Goal: Task Accomplishment & Management: Complete application form

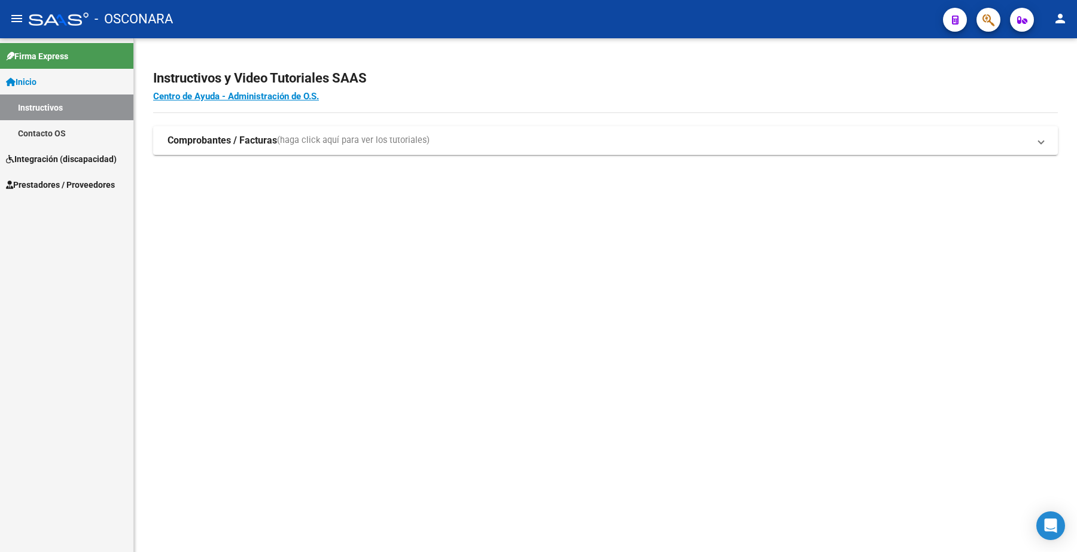
click at [69, 181] on span "Prestadores / Proveedores" at bounding box center [60, 184] width 109 height 13
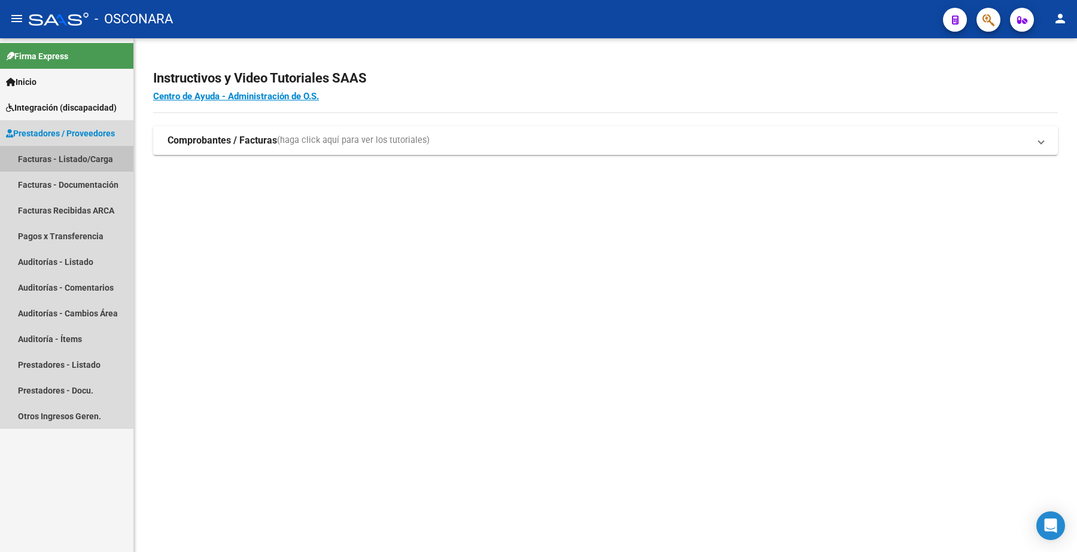
click at [84, 160] on link "Facturas - Listado/Carga" at bounding box center [66, 159] width 133 height 26
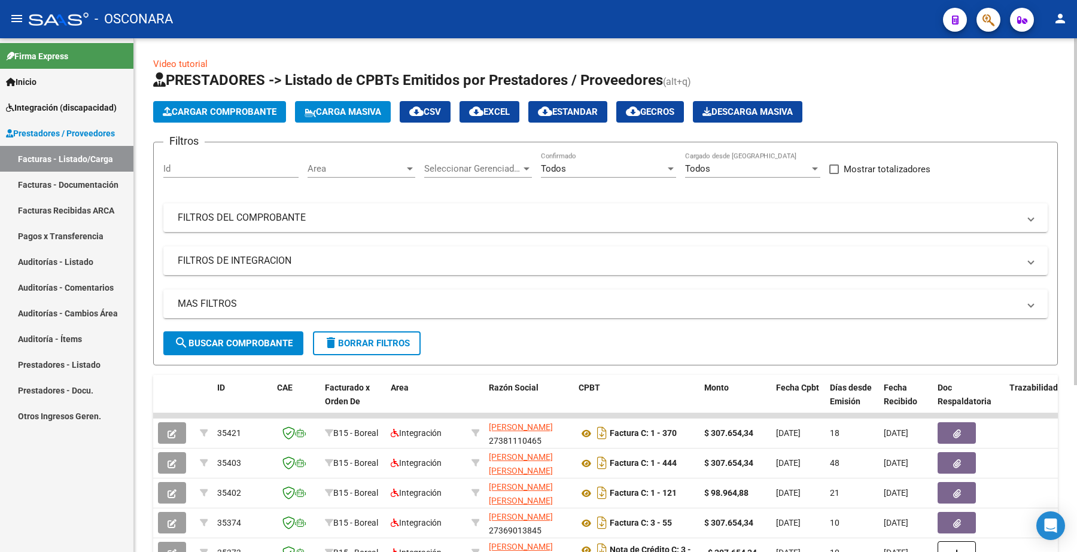
drag, startPoint x: 184, startPoint y: 156, endPoint x: 174, endPoint y: 168, distance: 15.7
click at [174, 168] on input "Id" at bounding box center [230, 168] width 135 height 11
paste input "35123"
type input "35123"
click at [233, 335] on button "search Buscar Comprobante" at bounding box center [233, 344] width 140 height 24
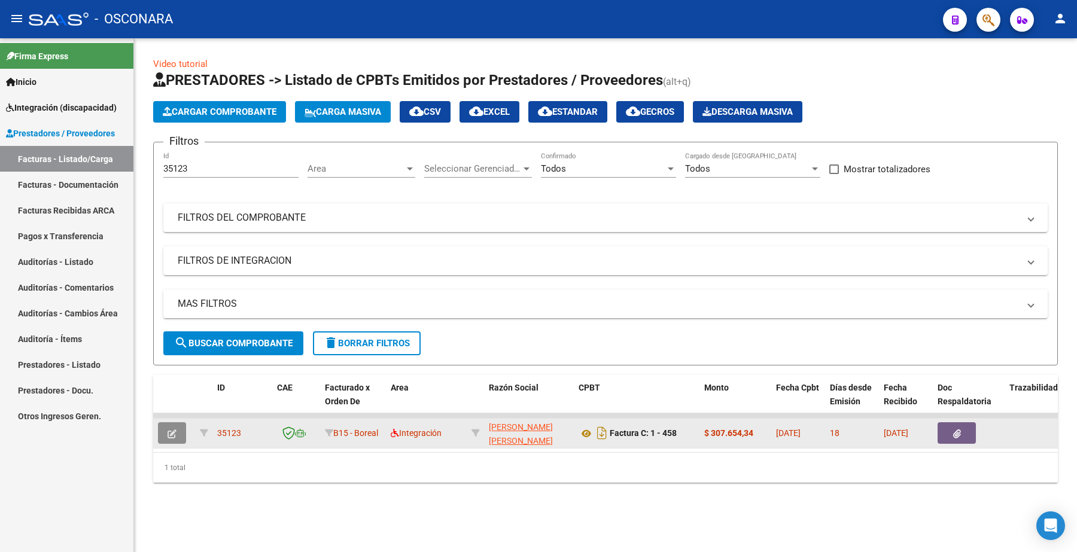
click at [163, 433] on button "button" at bounding box center [172, 434] width 28 height 22
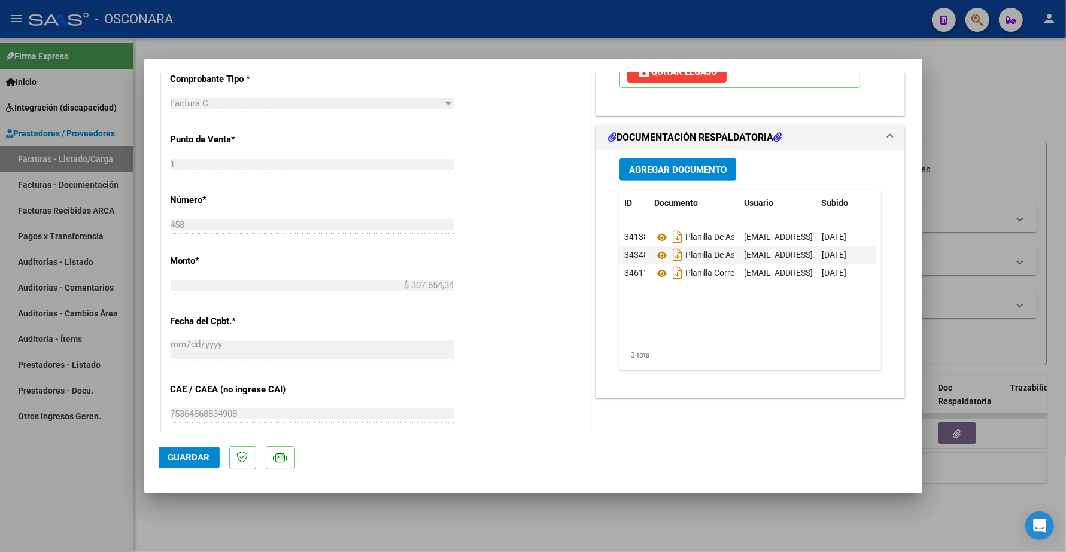
scroll to position [524, 0]
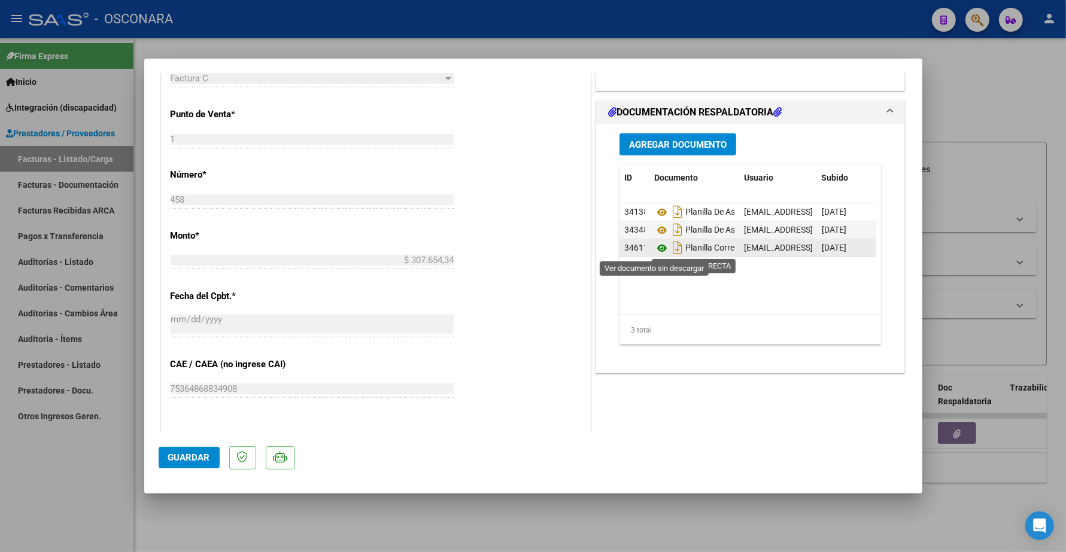
click at [536, 247] on icon at bounding box center [662, 248] width 16 height 14
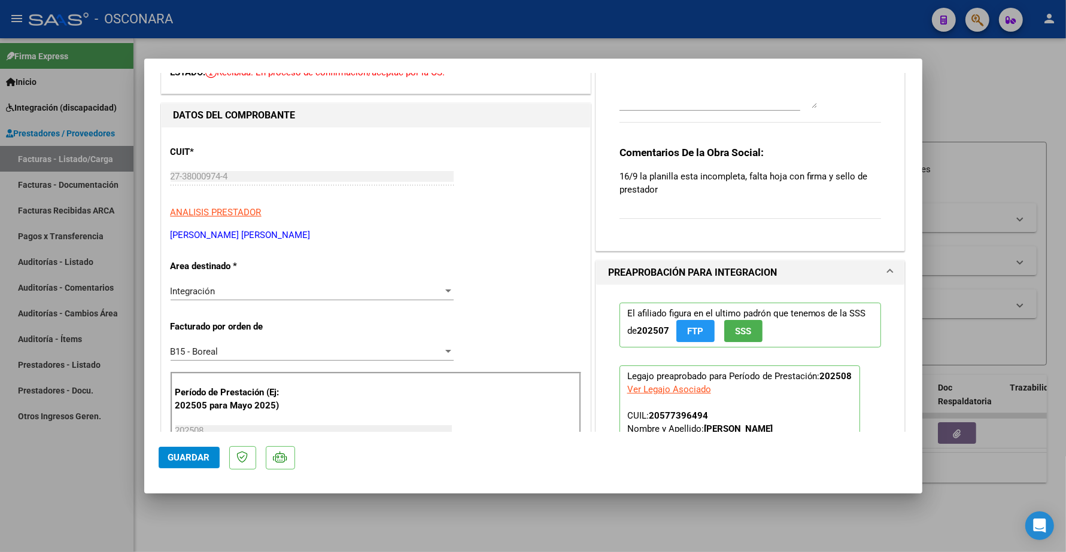
scroll to position [0, 0]
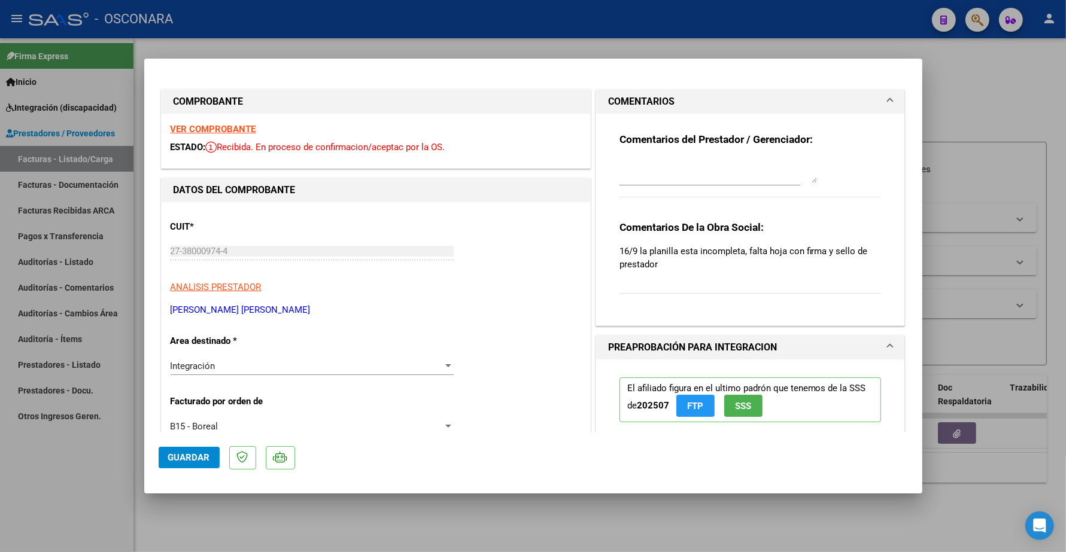
click at [536, 180] on textarea at bounding box center [718, 171] width 198 height 24
click at [536, 163] on textarea "22/09 SEADJUNTA" at bounding box center [718, 171] width 198 height 24
click at [536, 163] on textarea "22/09 SE ADJUNTA" at bounding box center [718, 171] width 198 height 24
type textarea "22/09 SE ADJUNTA PLANILLA CORREGIDA"
click at [193, 461] on span "Guardar" at bounding box center [189, 457] width 42 height 11
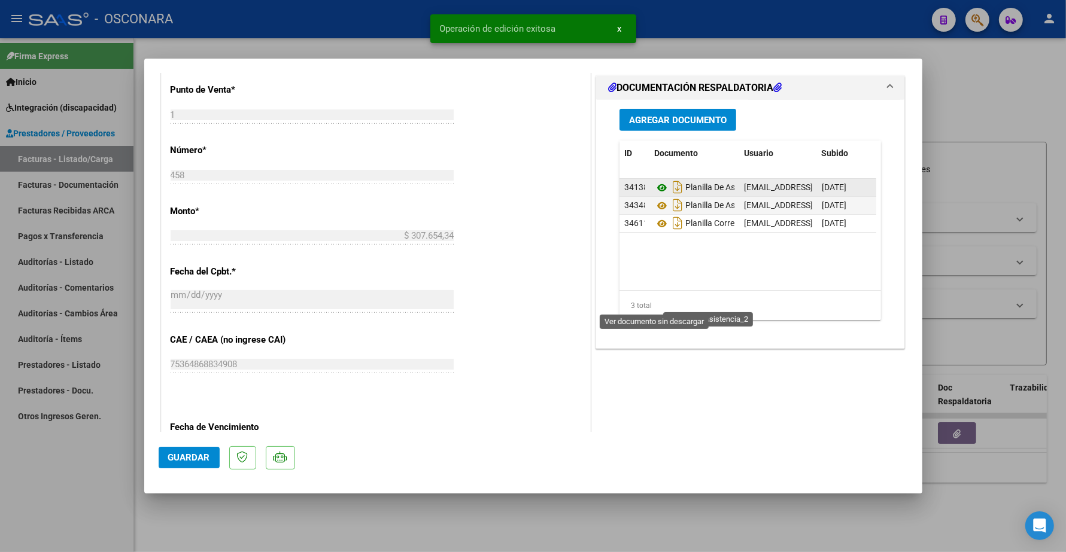
scroll to position [506, 0]
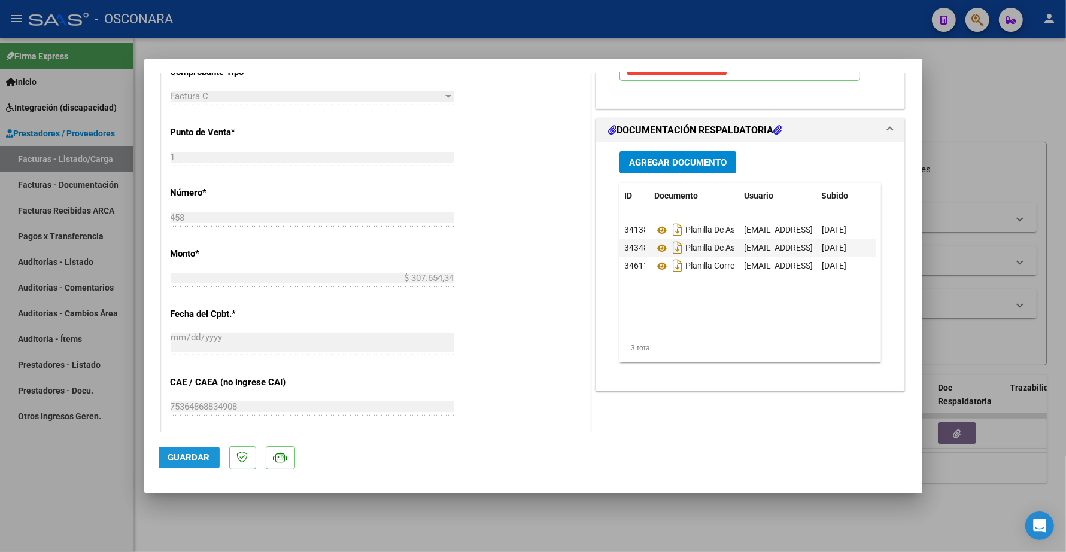
click at [192, 460] on span "Guardar" at bounding box center [189, 457] width 42 height 11
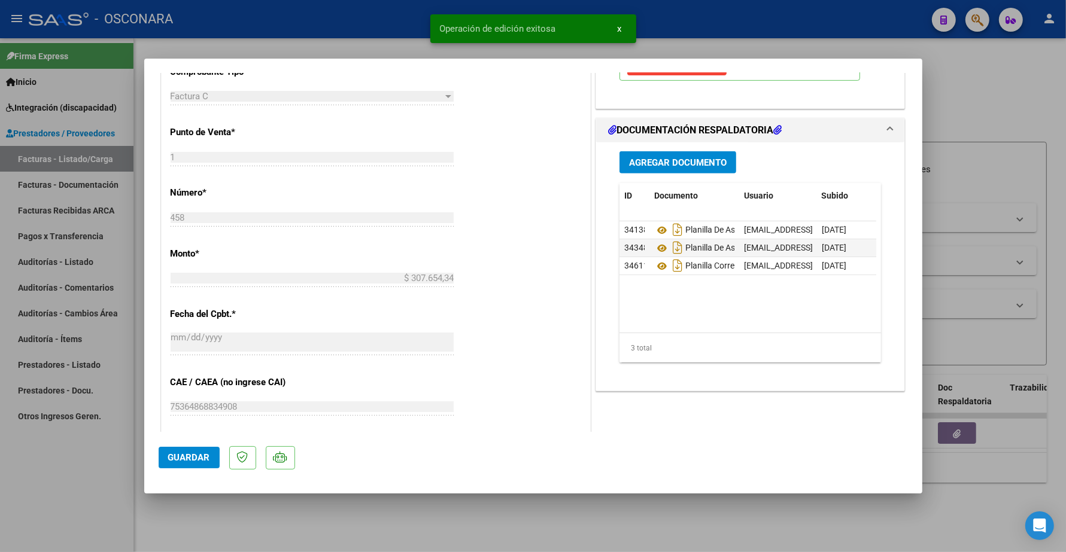
type input "$ 0,00"
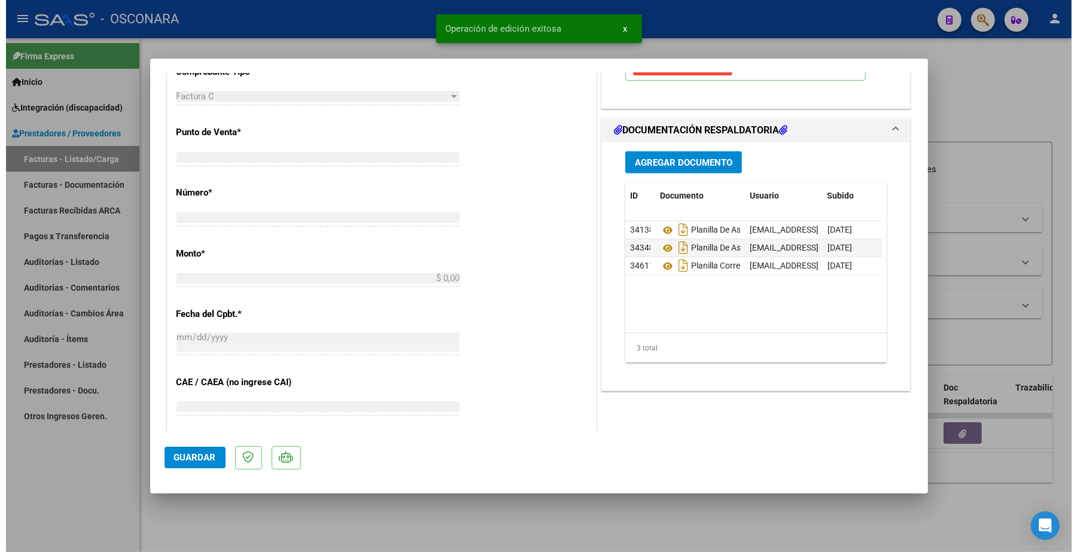
scroll to position [0, 0]
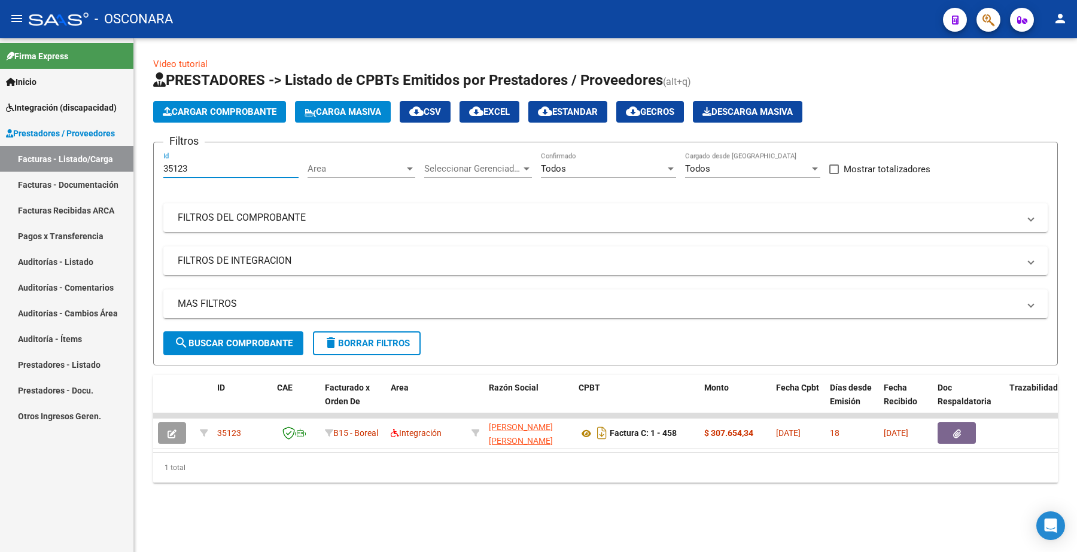
drag, startPoint x: 198, startPoint y: 169, endPoint x: 102, endPoint y: 156, distance: 96.1
click at [101, 162] on mat-sidenav-container "Firma Express Inicio Instructivos Contacto OS Integración (discapacidad) Certif…" at bounding box center [538, 295] width 1077 height 514
click at [310, 235] on div "Filtros 35123 Id Area Area Seleccionar Gerenciador Seleccionar Gerenciador Todo…" at bounding box center [605, 242] width 885 height 180
drag, startPoint x: 199, startPoint y: 166, endPoint x: 95, endPoint y: 102, distance: 121.9
click at [75, 138] on mat-sidenav-container "Firma Express Inicio Instructivos Contacto OS Integración (discapacidad) Certif…" at bounding box center [538, 295] width 1077 height 514
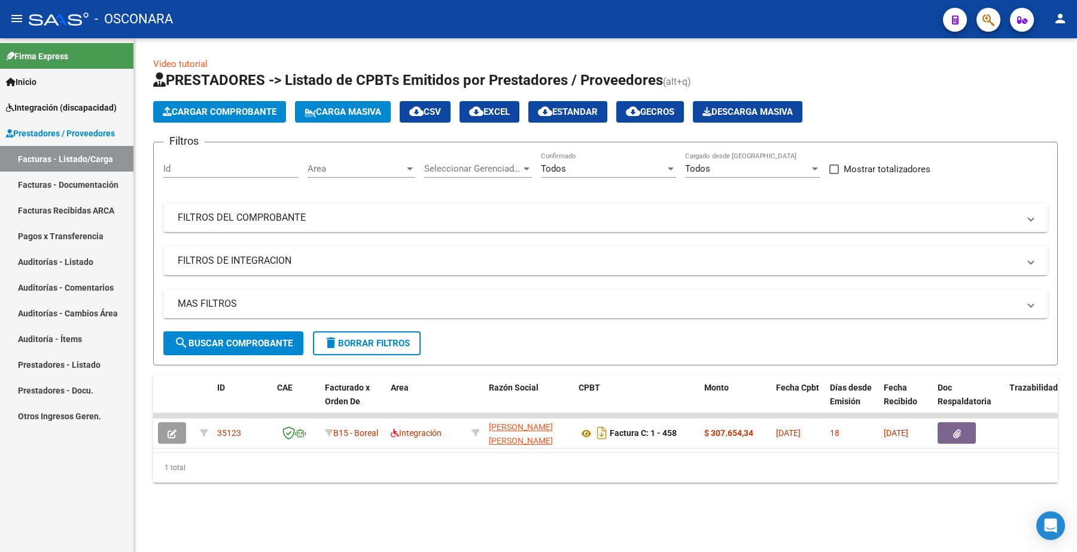
click at [303, 217] on mat-panel-title "FILTROS DEL COMPROBANTE" at bounding box center [599, 217] width 842 height 13
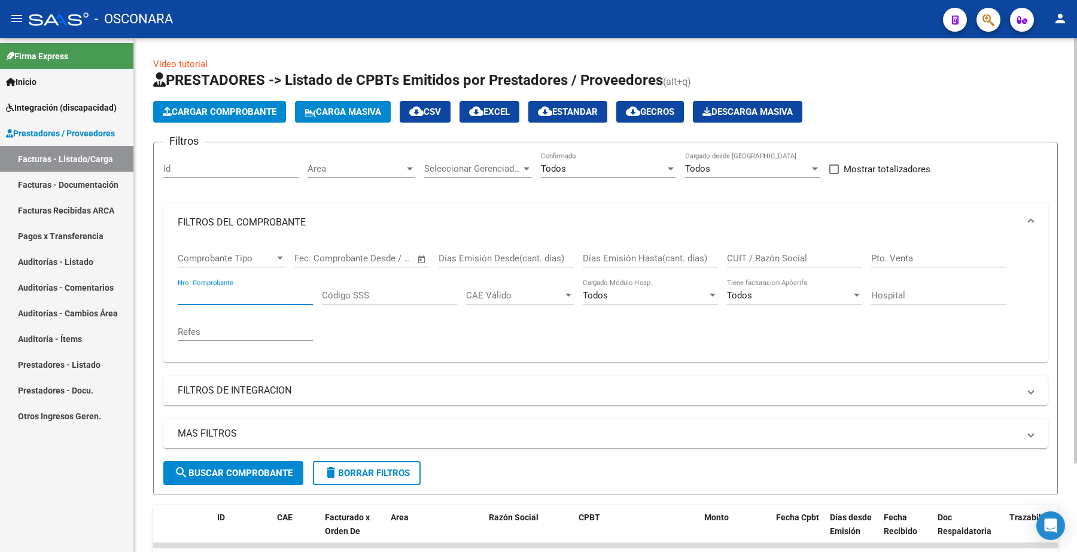
click at [217, 296] on input "Nro. Comprobante" at bounding box center [245, 295] width 135 height 11
paste input "2113"
type input "2113"
click at [242, 471] on span "search Buscar Comprobante" at bounding box center [233, 473] width 119 height 11
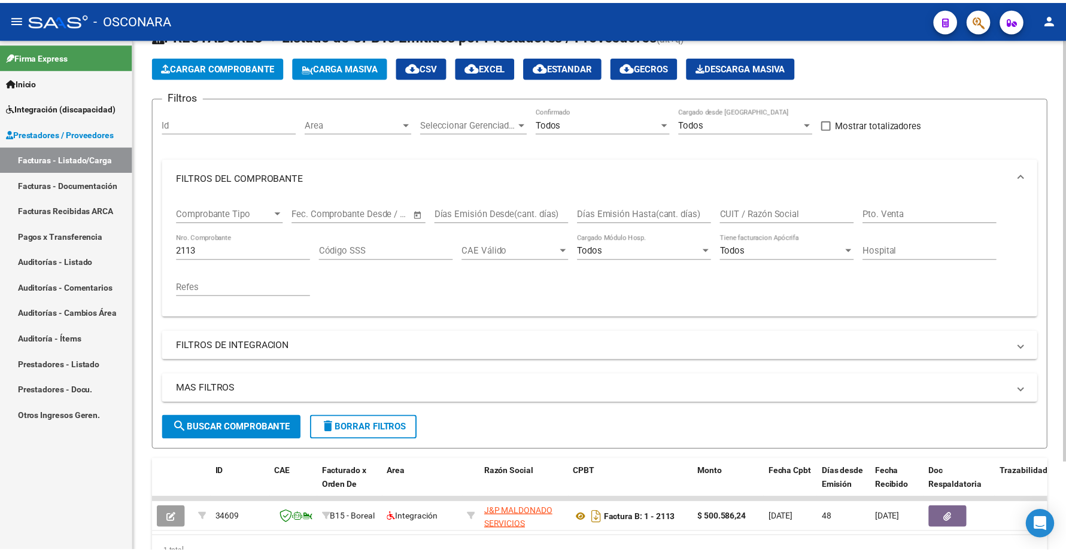
scroll to position [108, 0]
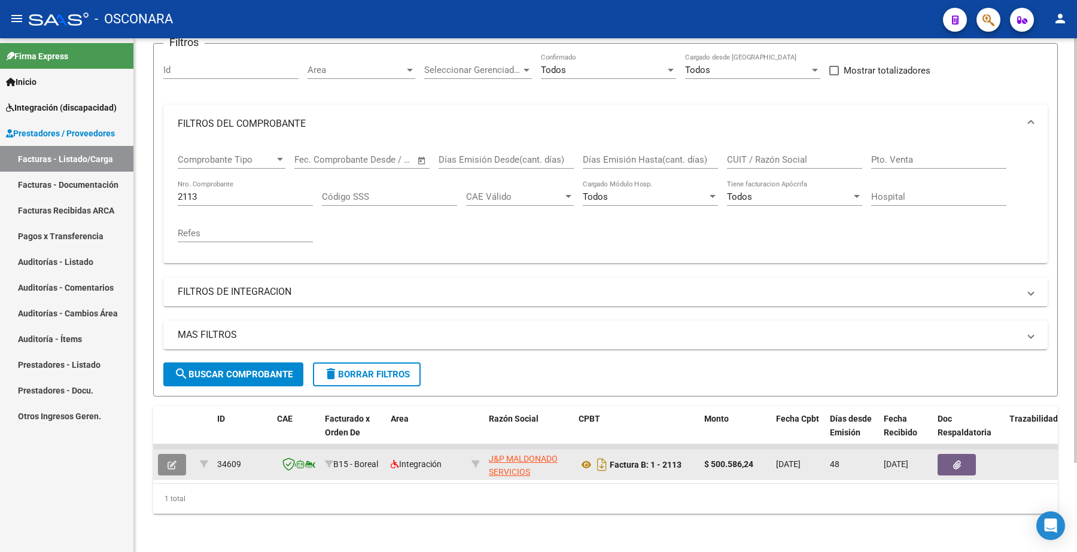
click at [172, 461] on icon "button" at bounding box center [172, 465] width 9 height 9
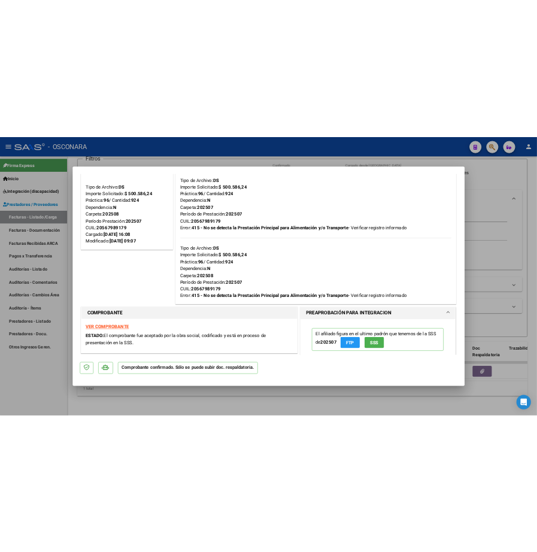
scroll to position [75, 0]
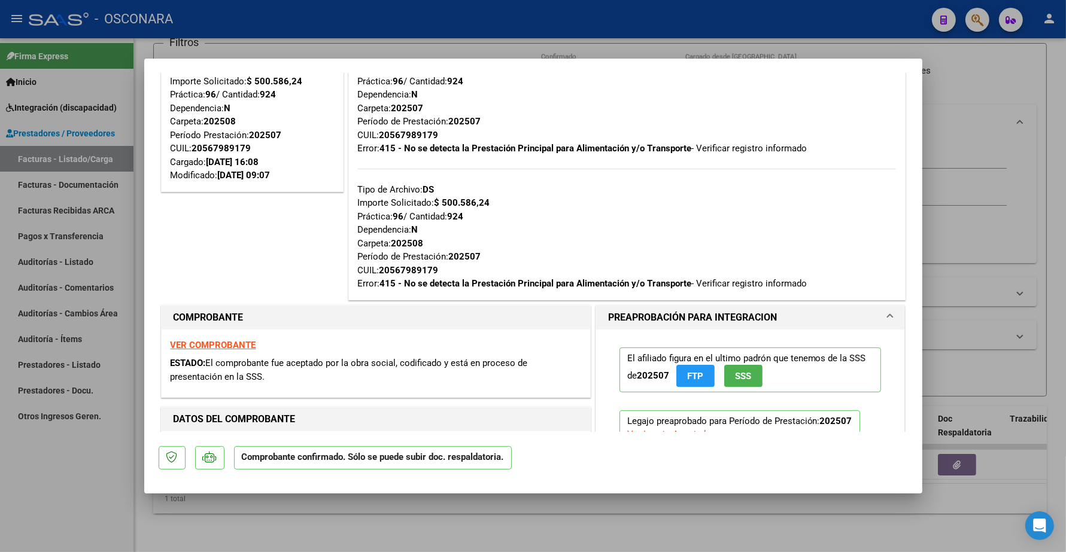
type input "$ 0,00"
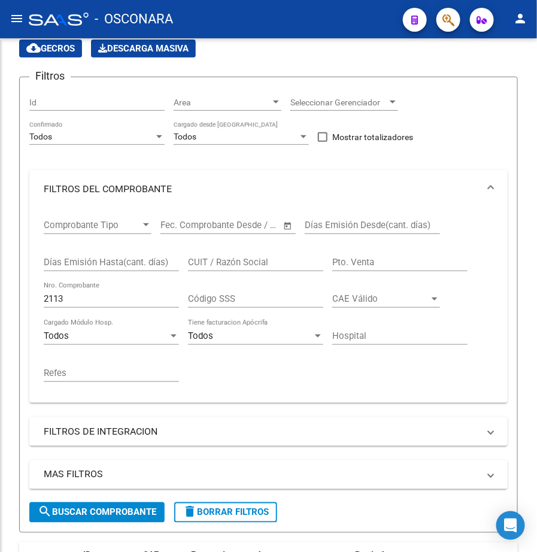
scroll to position [150, 0]
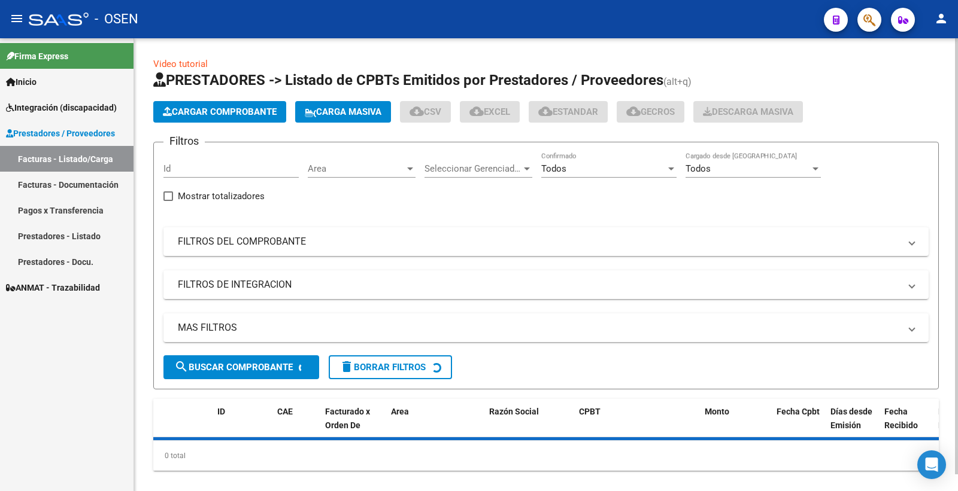
click at [351, 169] on span "Area" at bounding box center [356, 168] width 97 height 11
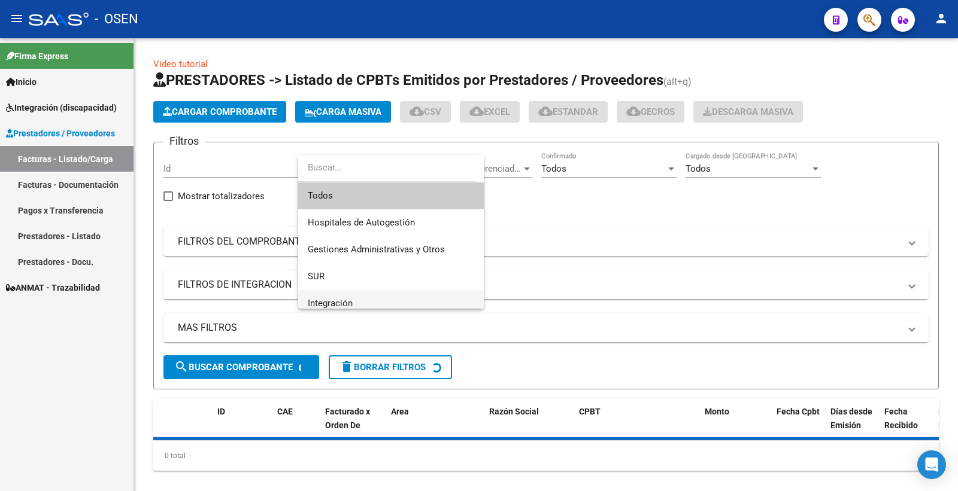
click at [360, 300] on span "Integración" at bounding box center [391, 303] width 166 height 27
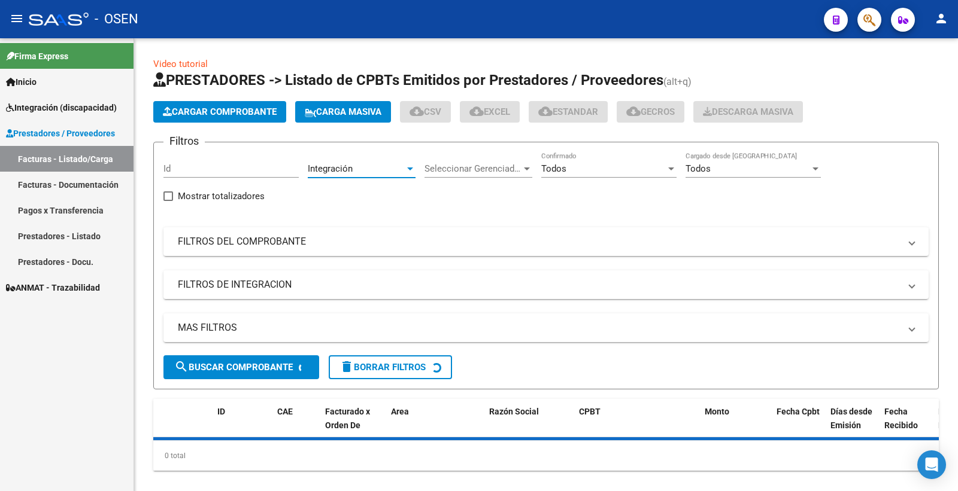
scroll to position [8, 0]
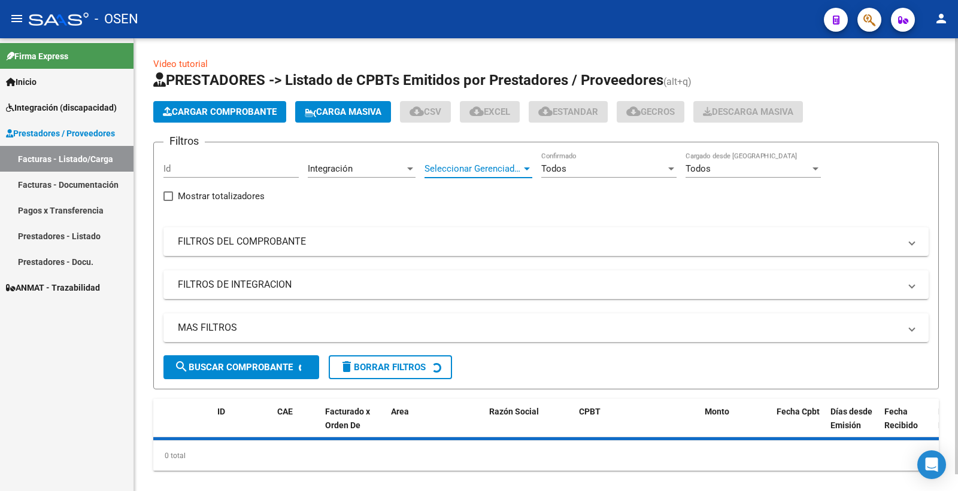
click at [494, 166] on span "Seleccionar Gerenciador" at bounding box center [472, 168] width 97 height 11
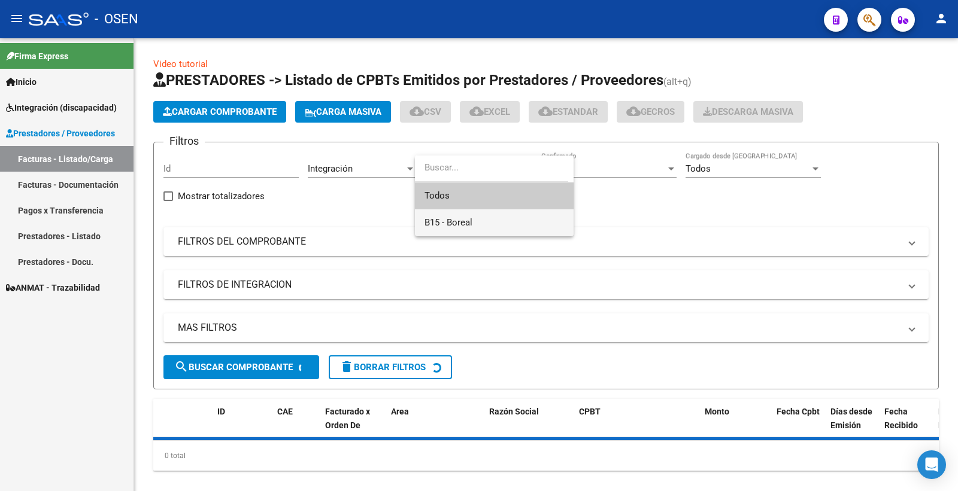
click at [470, 222] on span "B15 - Boreal" at bounding box center [448, 222] width 48 height 11
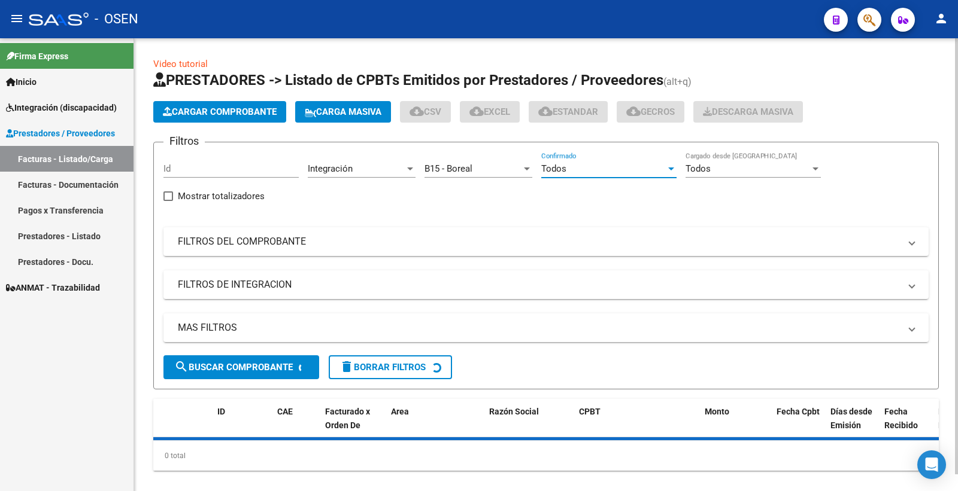
click at [591, 168] on div "Todos" at bounding box center [603, 168] width 124 height 11
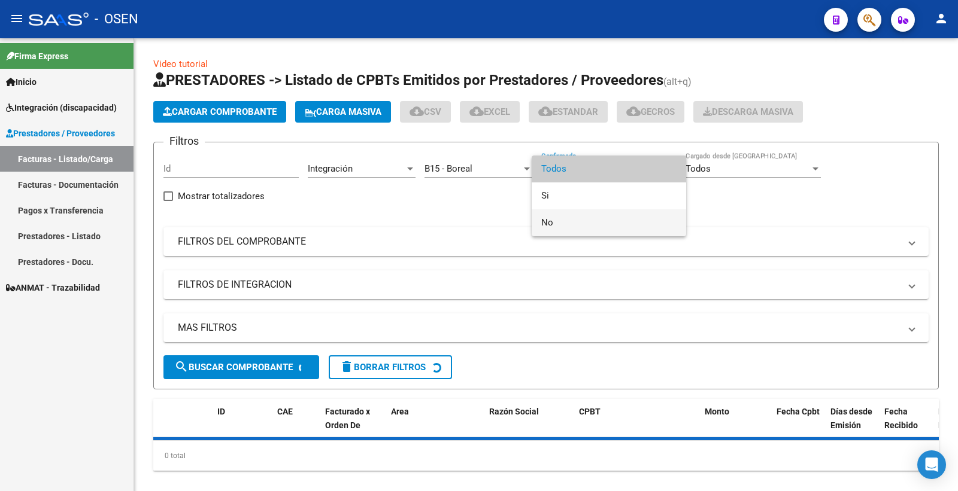
click at [567, 222] on span "No" at bounding box center [608, 222] width 135 height 27
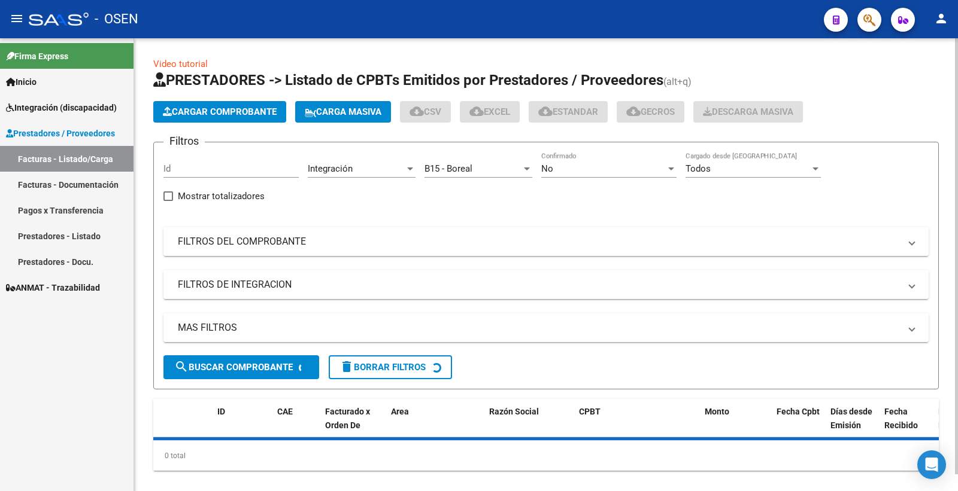
click at [560, 162] on div "No Confirmado" at bounding box center [608, 165] width 135 height 26
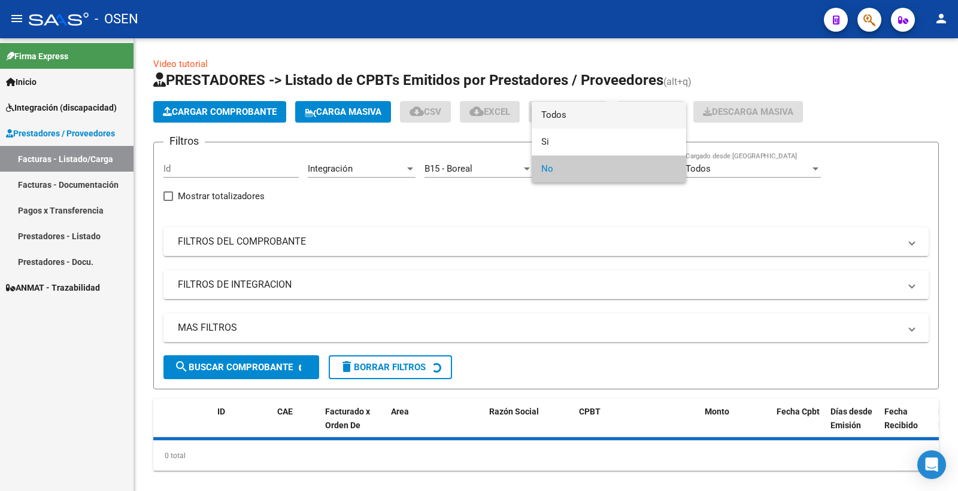
click at [554, 120] on span "Todos" at bounding box center [608, 115] width 135 height 27
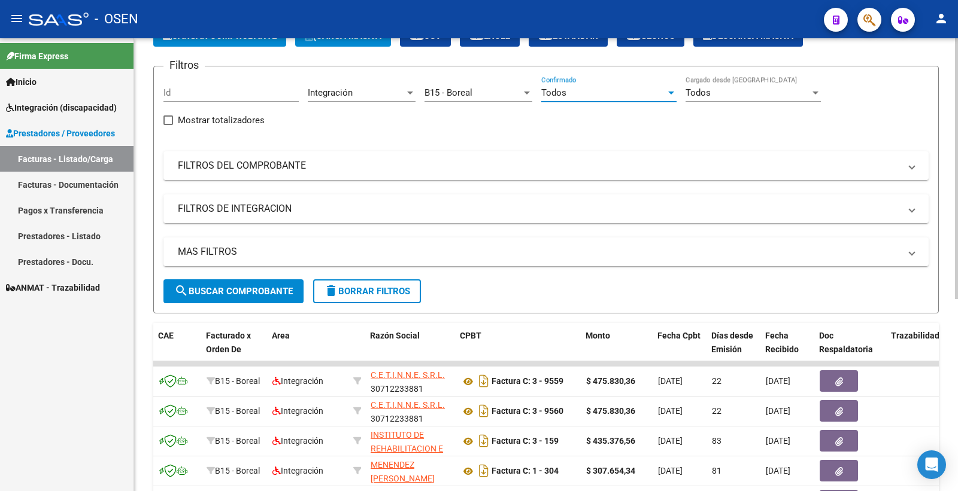
scroll to position [0, 0]
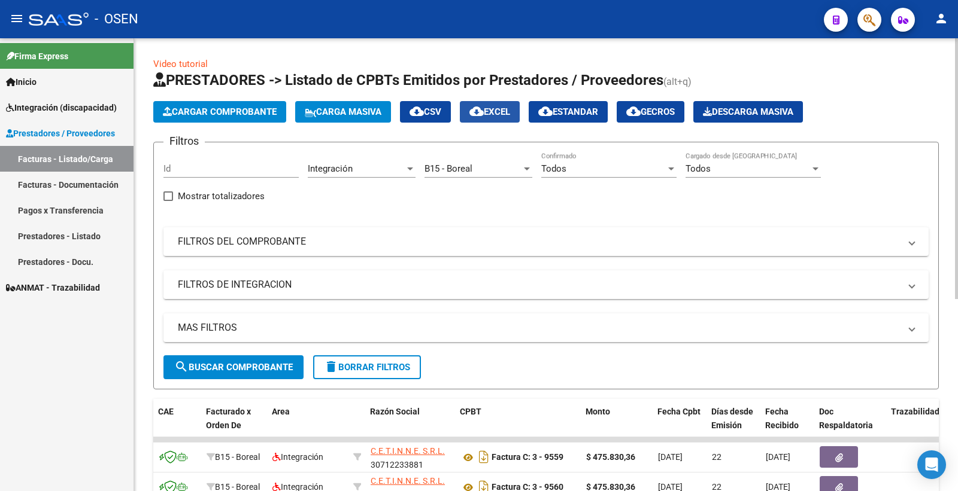
click at [505, 112] on span "cloud_download EXCEL" at bounding box center [489, 112] width 41 height 11
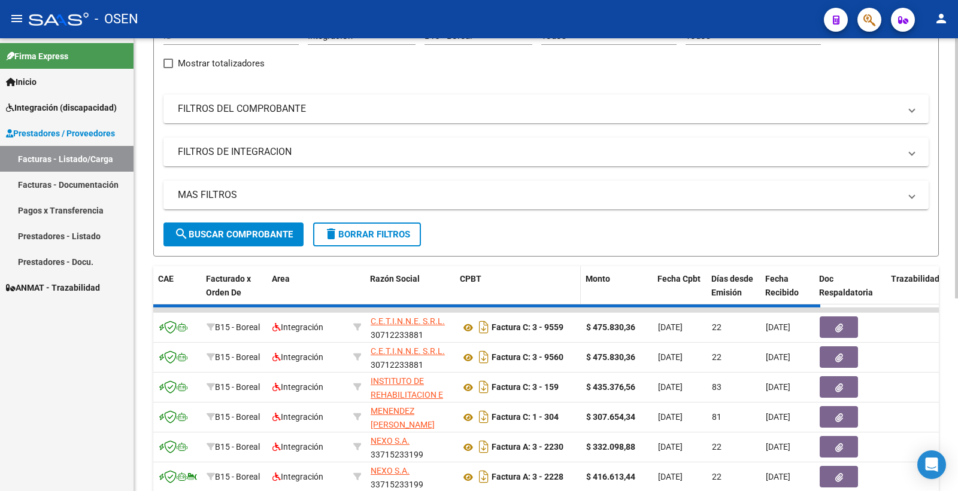
scroll to position [199, 0]
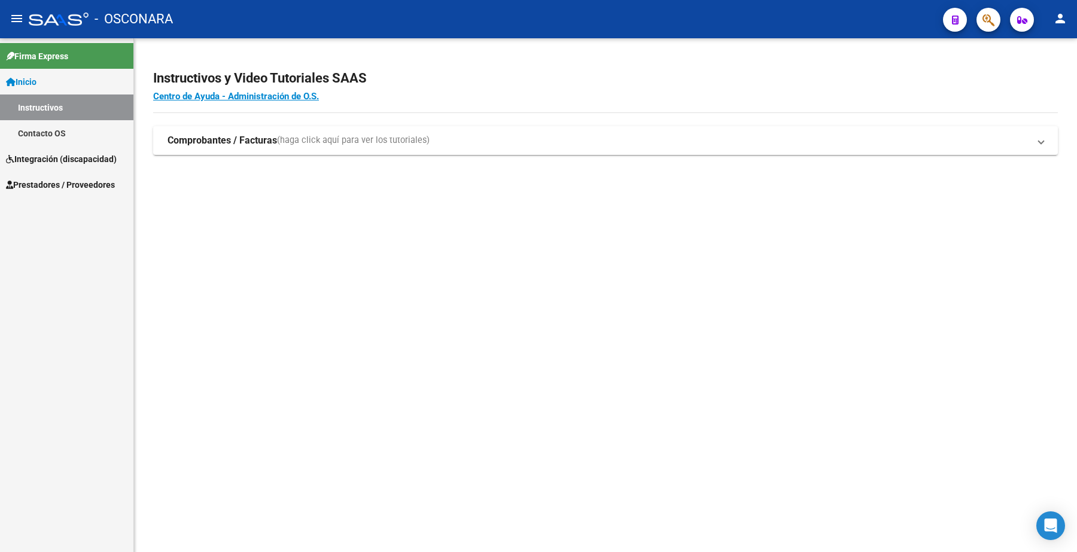
click at [545, 373] on mat-sidenav-content "Instructivos y Video Tutoriales SAAS Centro de Ayuda - Administración de O.S. C…" at bounding box center [605, 295] width 943 height 514
click at [75, 181] on span "Prestadores / Proveedores" at bounding box center [60, 184] width 109 height 13
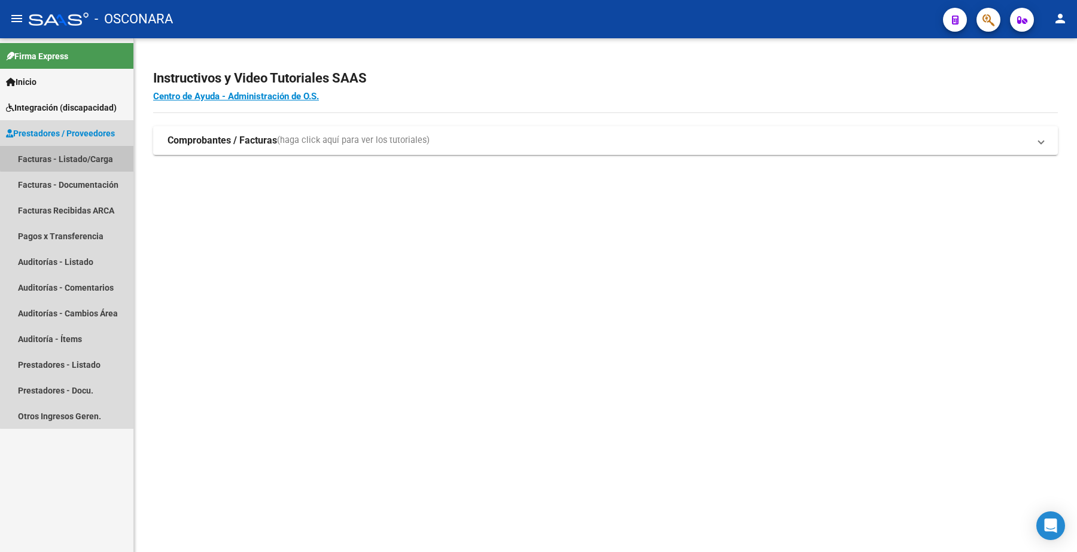
click at [78, 157] on link "Facturas - Listado/Carga" at bounding box center [66, 159] width 133 height 26
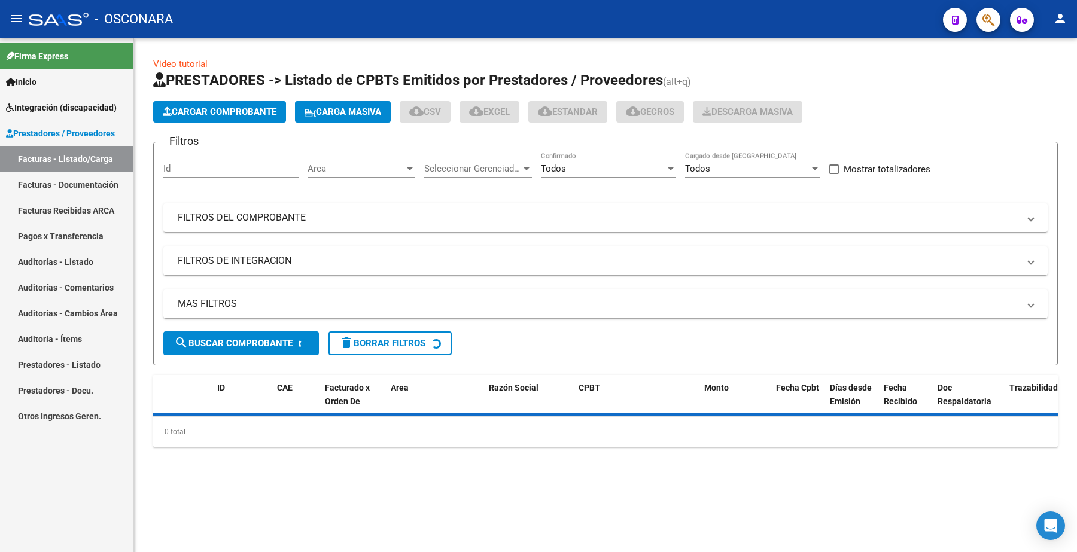
click at [199, 169] on input "Id" at bounding box center [230, 168] width 135 height 11
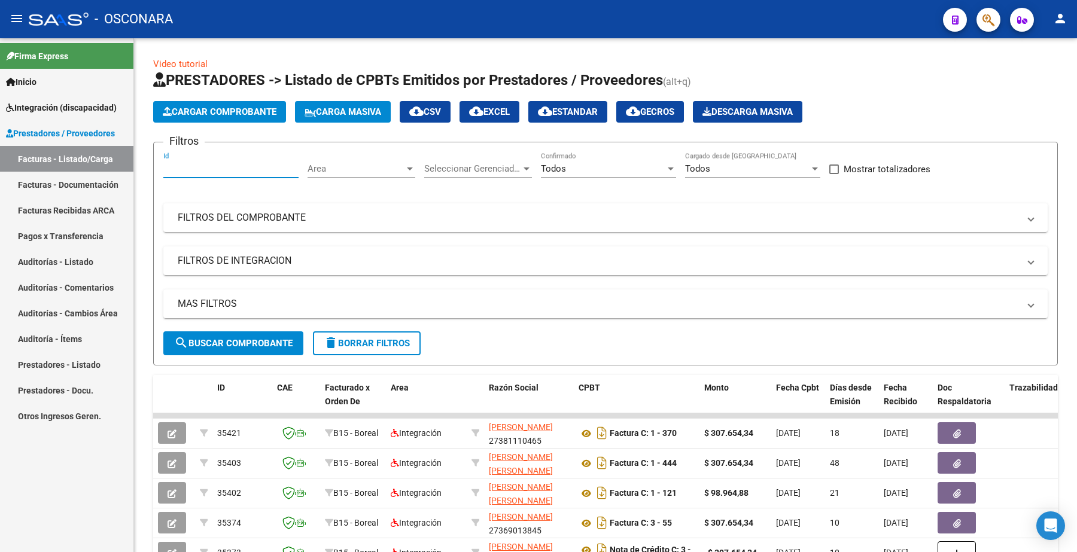
paste input "34548"
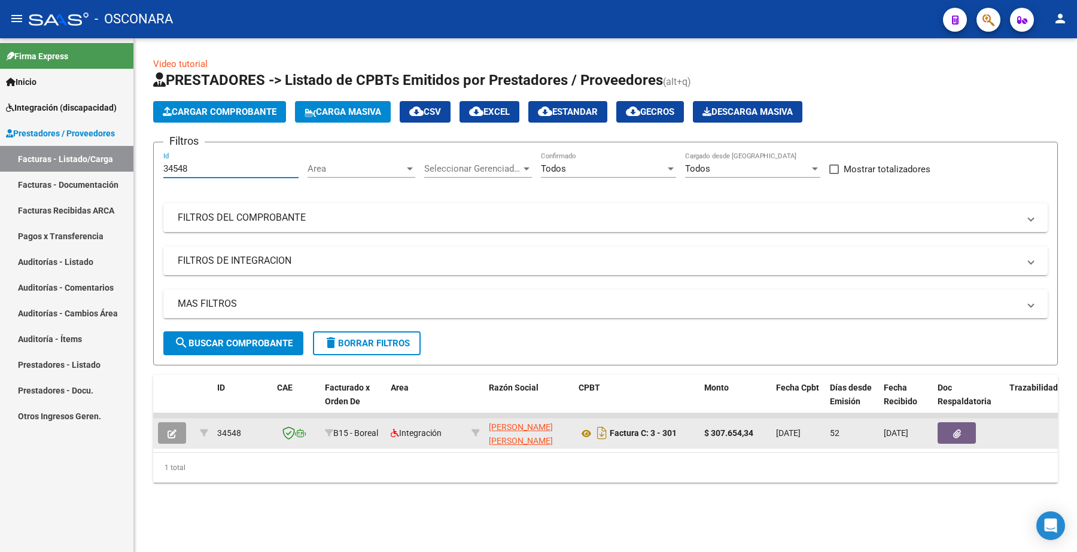
type input "34548"
click at [178, 429] on button "button" at bounding box center [172, 434] width 28 height 22
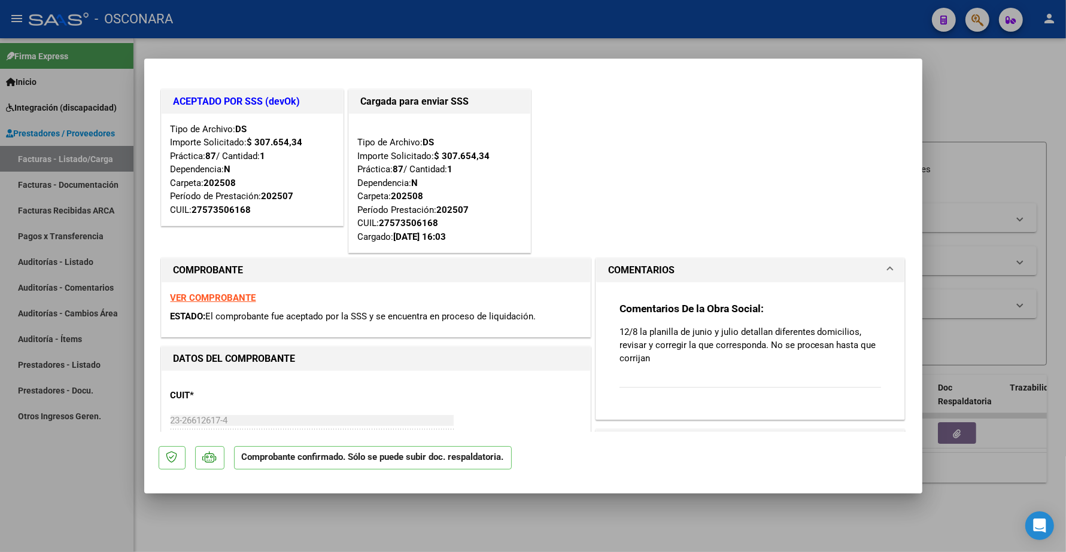
type input "$ 0,00"
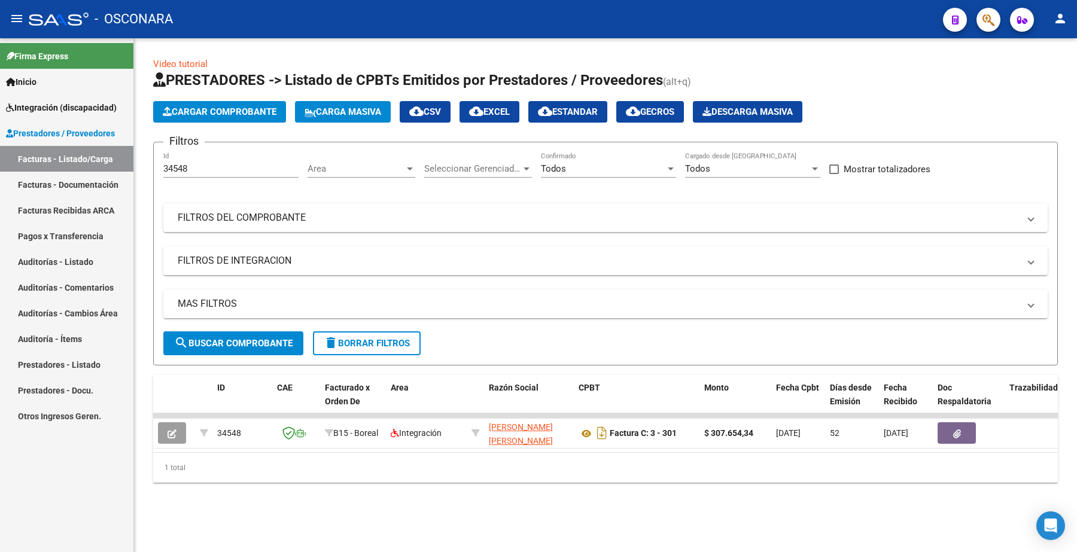
click at [306, 215] on mat-panel-title "FILTROS DEL COMPROBANTE" at bounding box center [599, 217] width 842 height 13
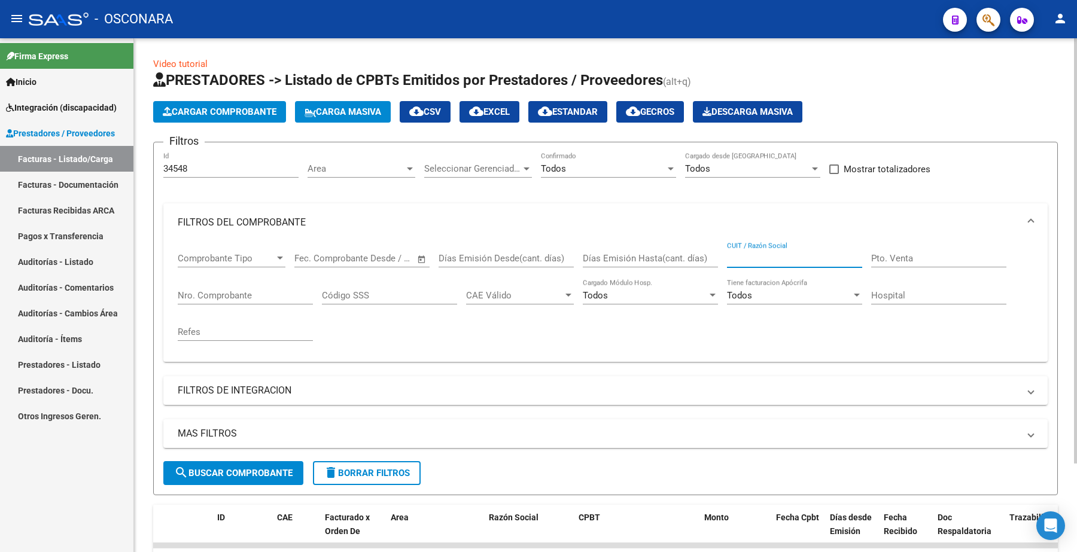
click at [757, 257] on input "CUIT / Razón Social" at bounding box center [794, 258] width 135 height 11
paste input "23266126174"
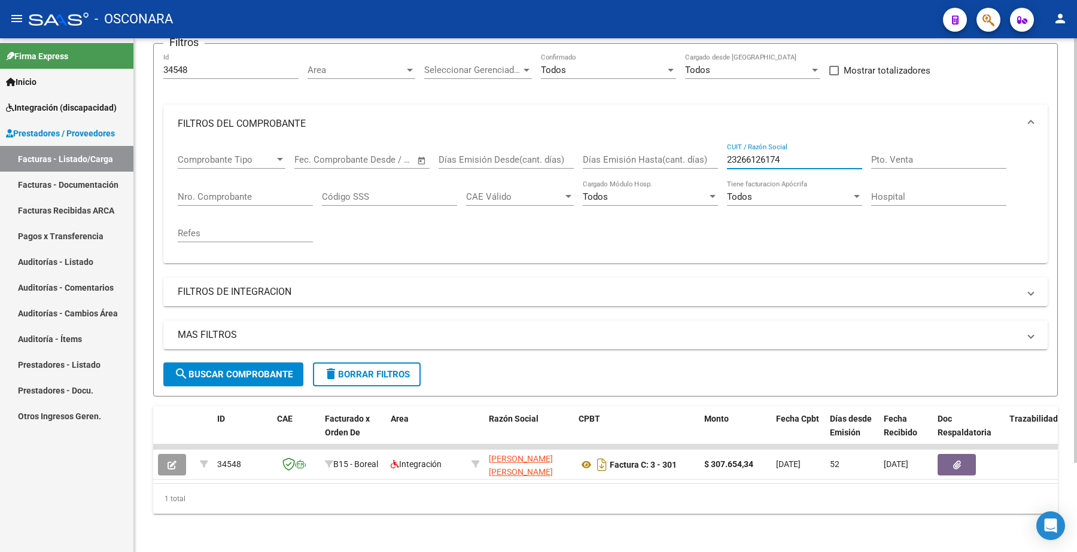
scroll to position [108, 0]
type input "23266126174"
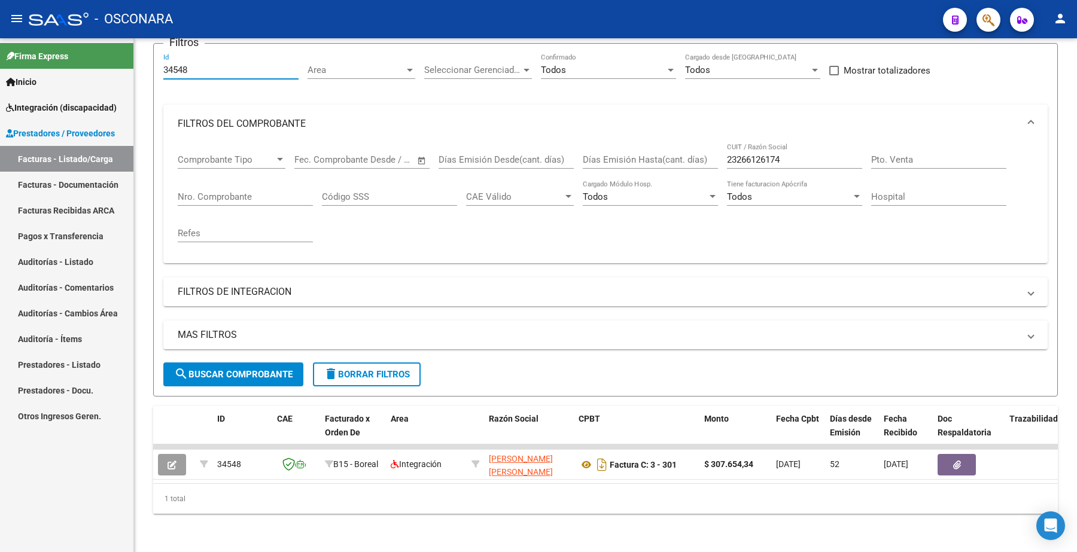
drag, startPoint x: 199, startPoint y: 60, endPoint x: 121, endPoint y: 57, distance: 77.9
click at [120, 57] on mat-sidenav-container "Firma Express Inicio Instructivos Contacto OS Integración (discapacidad) Certif…" at bounding box center [538, 295] width 1077 height 514
click at [238, 363] on button "search Buscar Comprobante" at bounding box center [233, 375] width 140 height 24
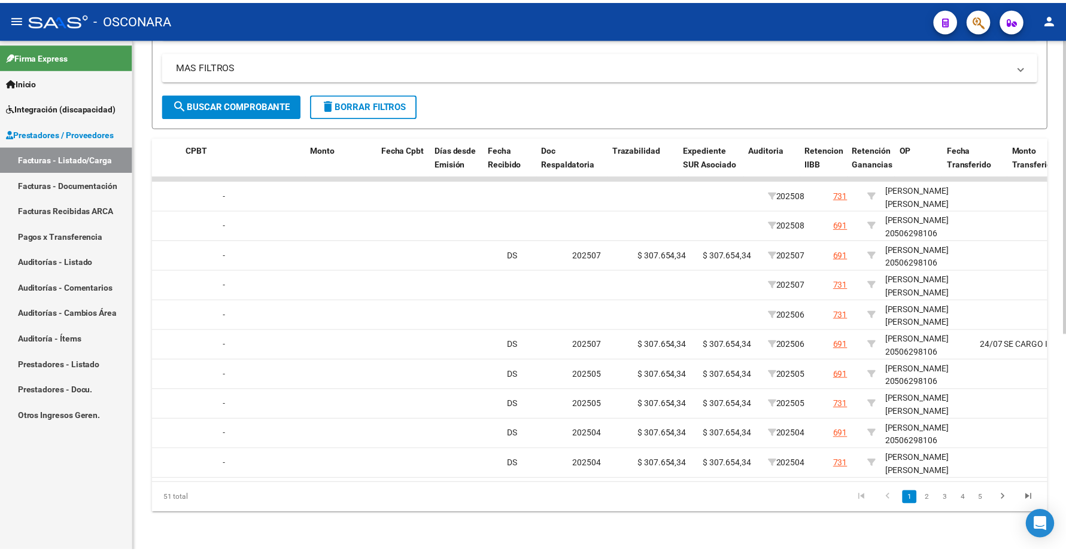
scroll to position [0, 0]
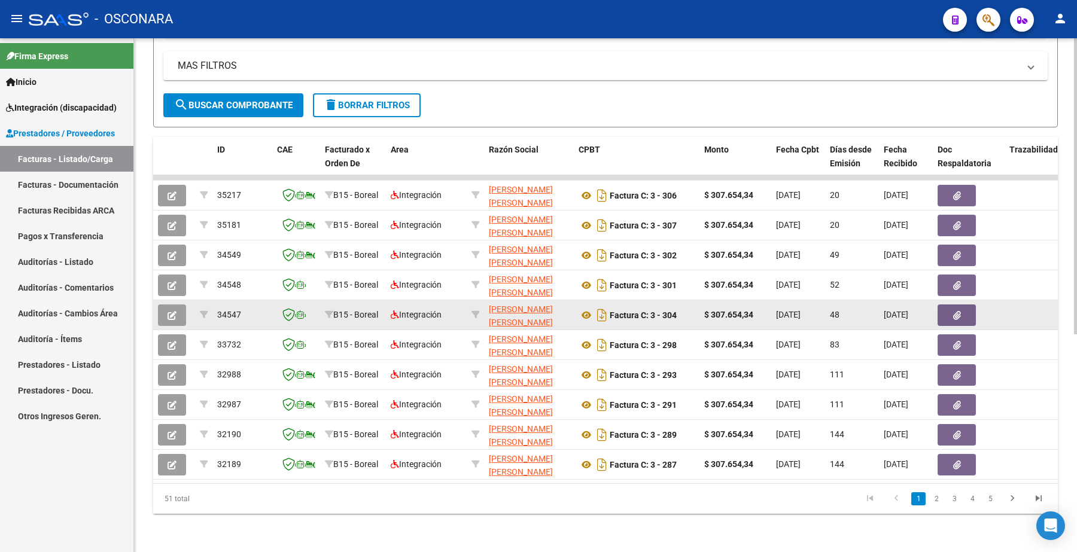
click at [177, 305] on button "button" at bounding box center [172, 316] width 28 height 22
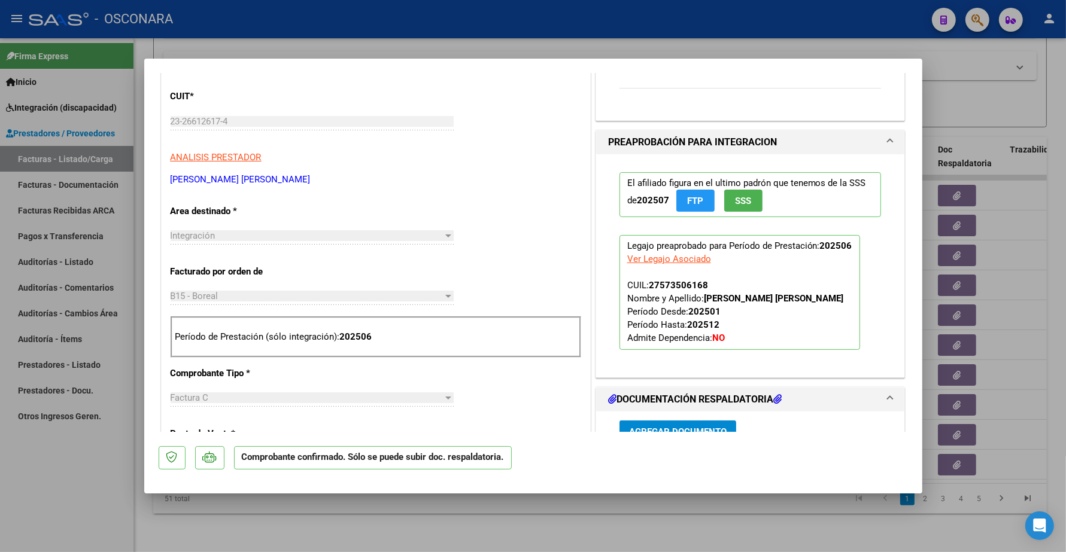
type input "$ 0,00"
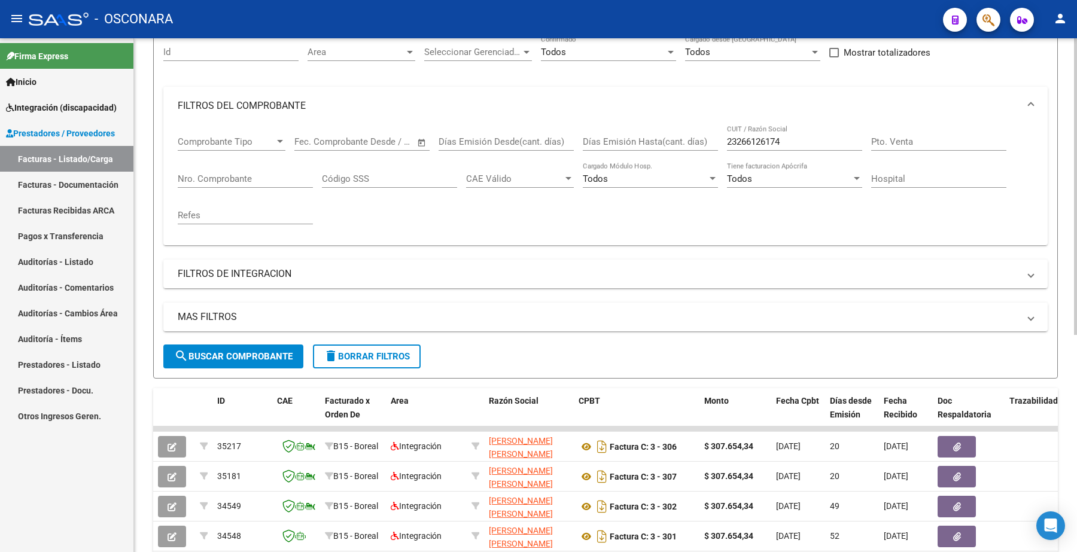
scroll to position [3, 0]
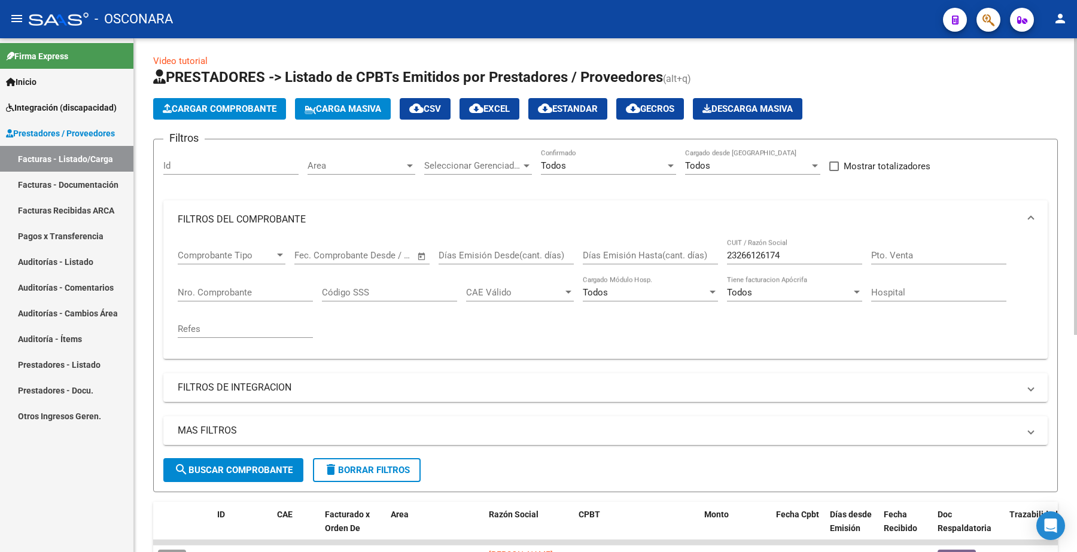
click at [791, 257] on div "23266126174 CUIT / Razón Social" at bounding box center [794, 252] width 135 height 26
drag, startPoint x: 792, startPoint y: 255, endPoint x: 604, endPoint y: 254, distance: 187.3
click at [604, 254] on div "Comprobante Tipo Comprobante Tipo Fecha inicio – Fecha fin Fec. Comprobante Des…" at bounding box center [606, 294] width 856 height 111
click at [190, 156] on div "Id" at bounding box center [230, 162] width 135 height 26
click at [171, 169] on input "Id" at bounding box center [230, 165] width 135 height 11
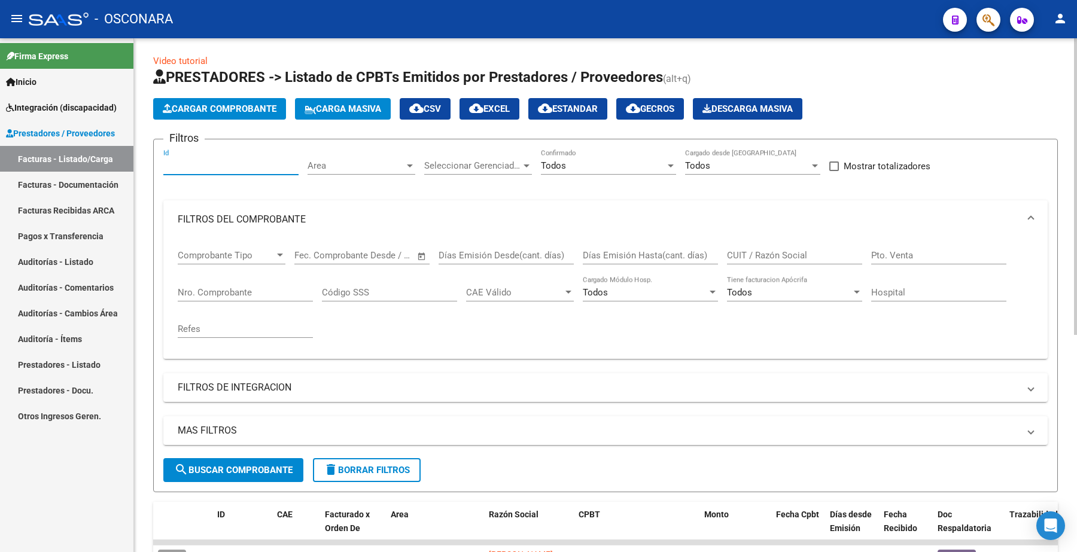
paste input "34573"
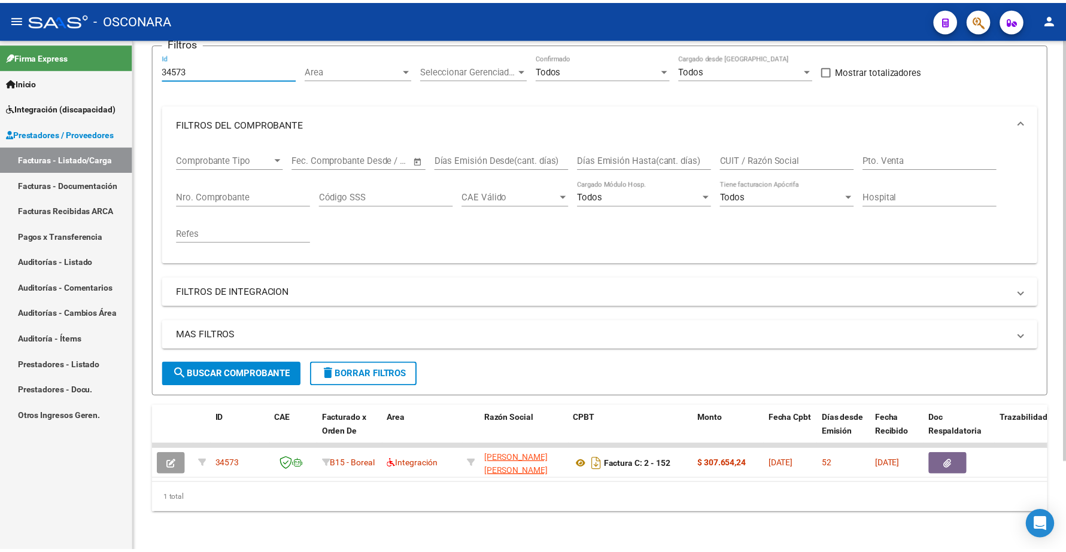
scroll to position [108, 0]
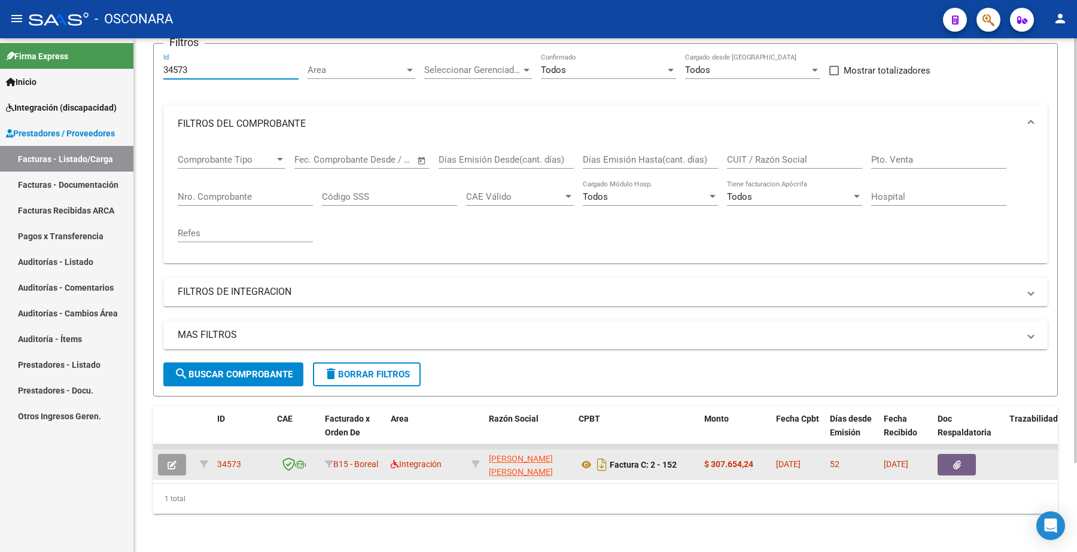
type input "34573"
click at [178, 454] on button "button" at bounding box center [172, 465] width 28 height 22
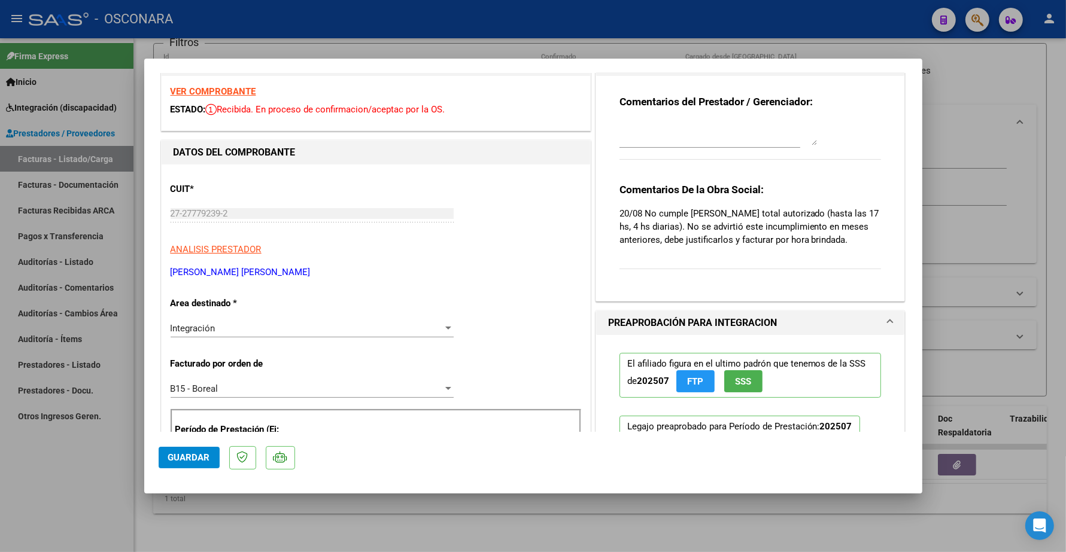
scroll to position [0, 0]
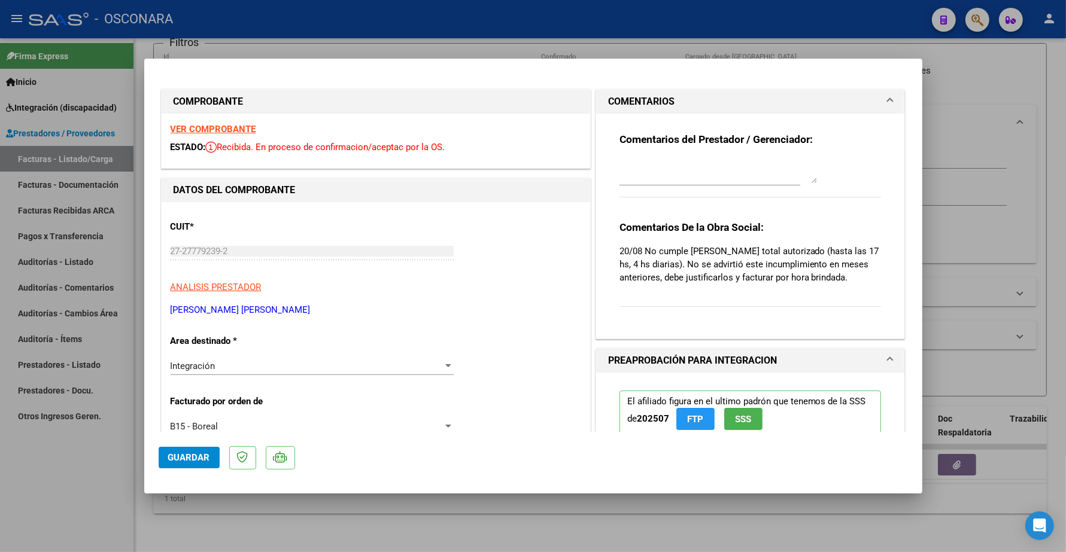
click at [238, 127] on strong "VER COMPROBANTE" at bounding box center [214, 129] width 86 height 11
click at [240, 124] on strong "VER COMPROBANTE" at bounding box center [214, 129] width 86 height 11
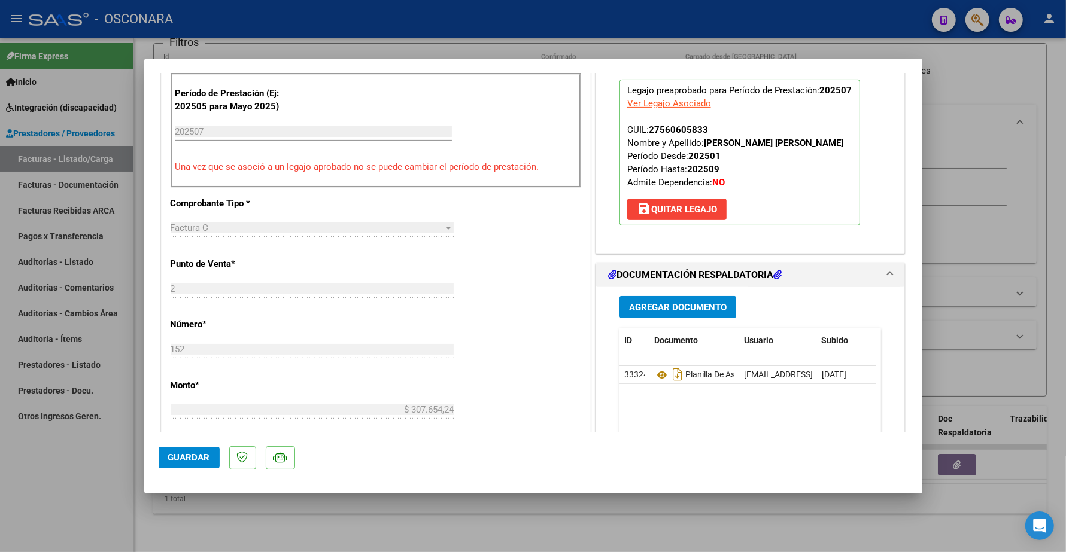
scroll to position [449, 0]
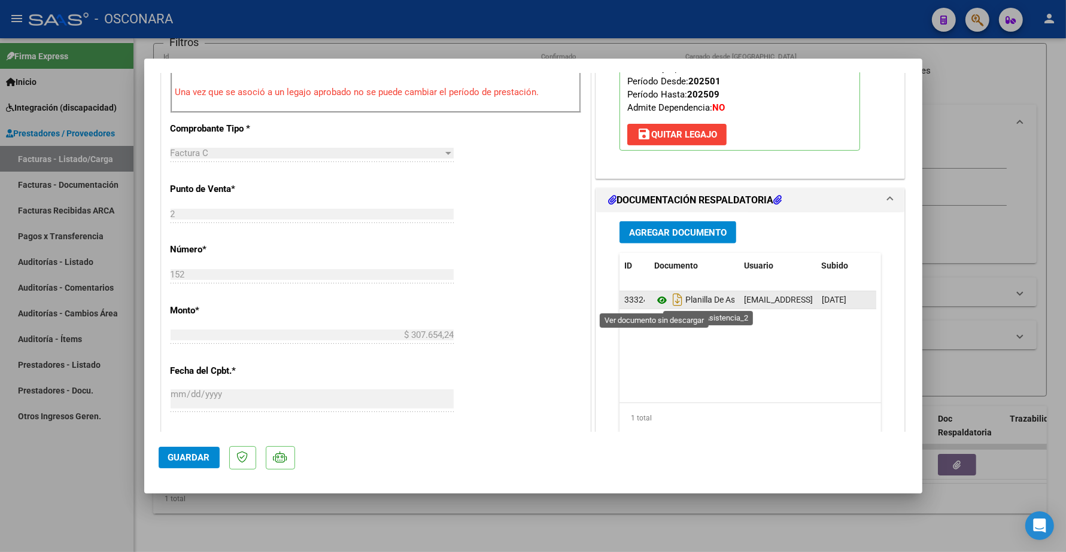
click at [654, 303] on icon at bounding box center [662, 300] width 16 height 14
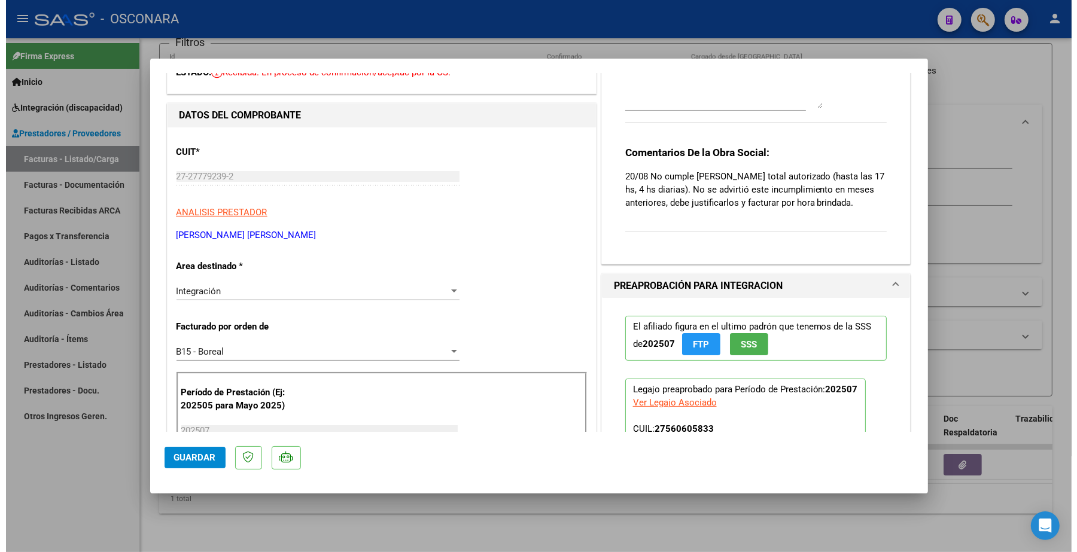
scroll to position [0, 0]
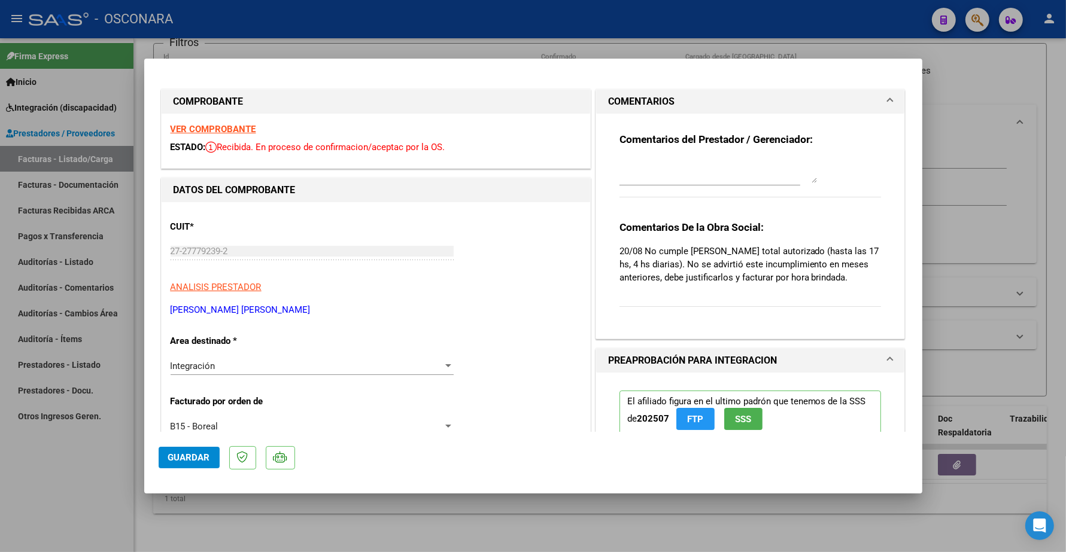
type input "$ 0,00"
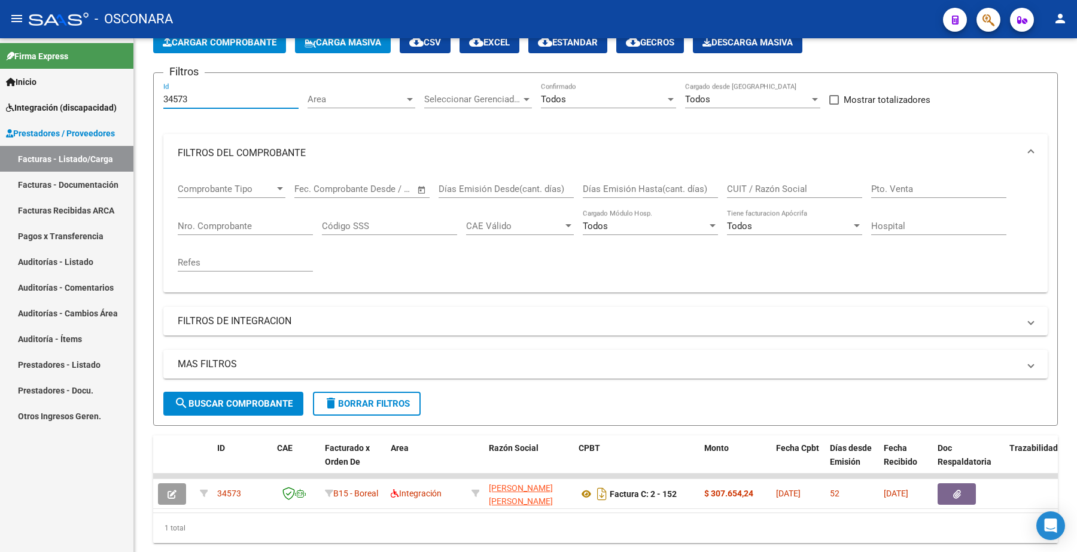
drag, startPoint x: 225, startPoint y: 63, endPoint x: 95, endPoint y: 48, distance: 131.3
click at [96, 48] on mat-sidenav-container "Firma Express Inicio Instructivos Contacto OS Integración (discapacidad) Certif…" at bounding box center [538, 295] width 1077 height 514
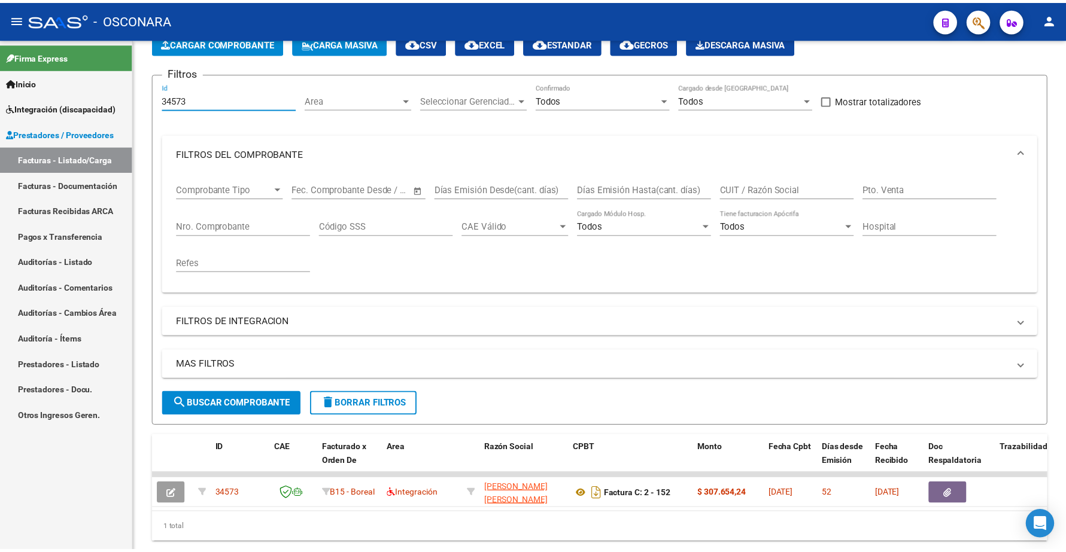
scroll to position [62, 0]
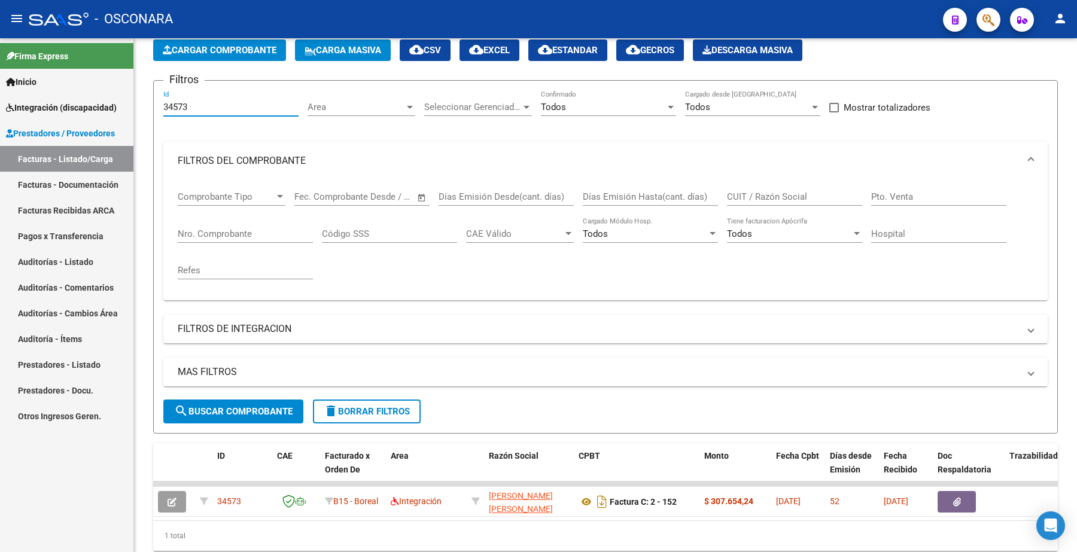
paste input "606"
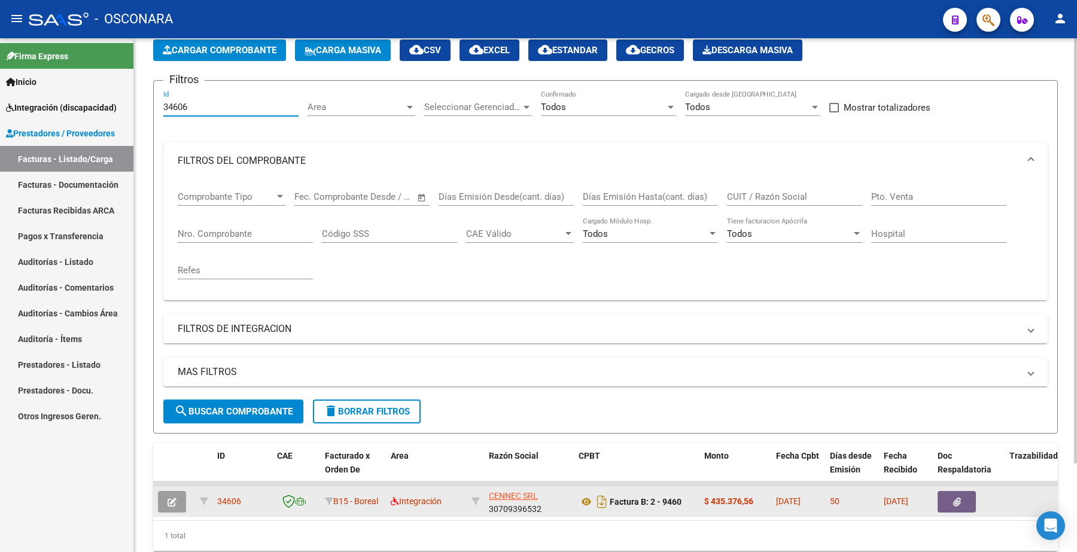
type input "34606"
click at [171, 505] on button "button" at bounding box center [172, 502] width 28 height 22
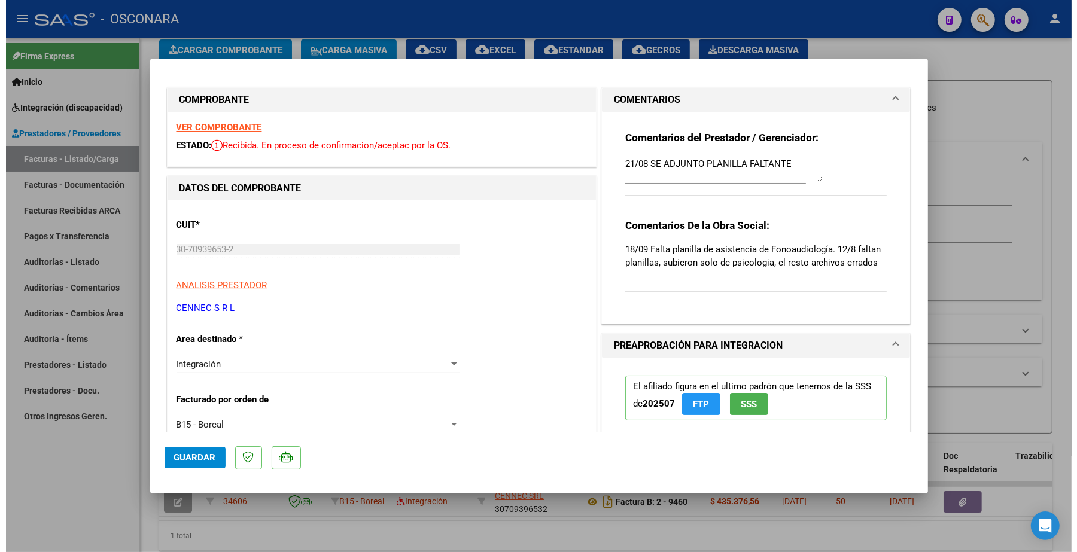
scroll to position [0, 0]
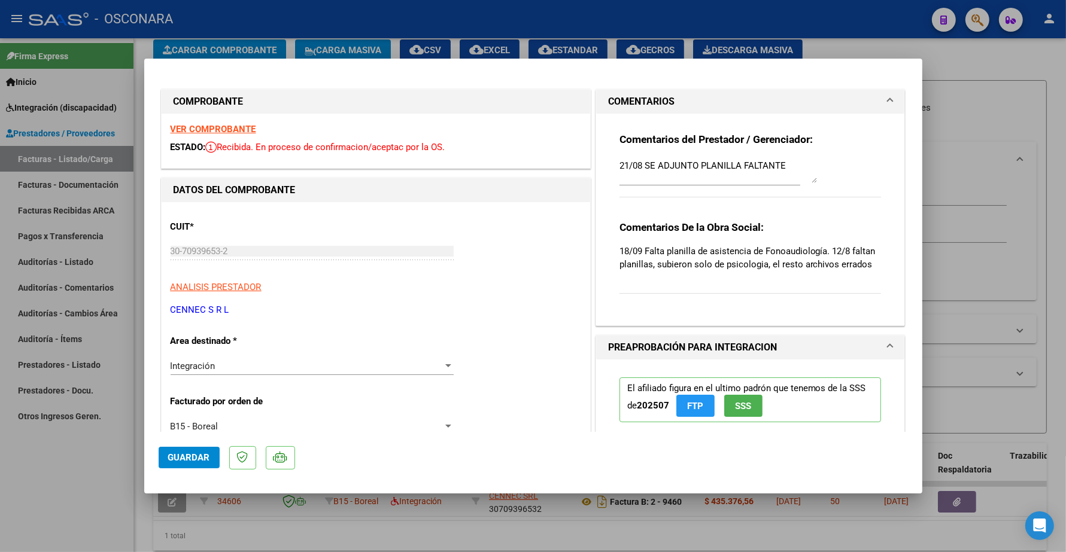
type input "$ 0,00"
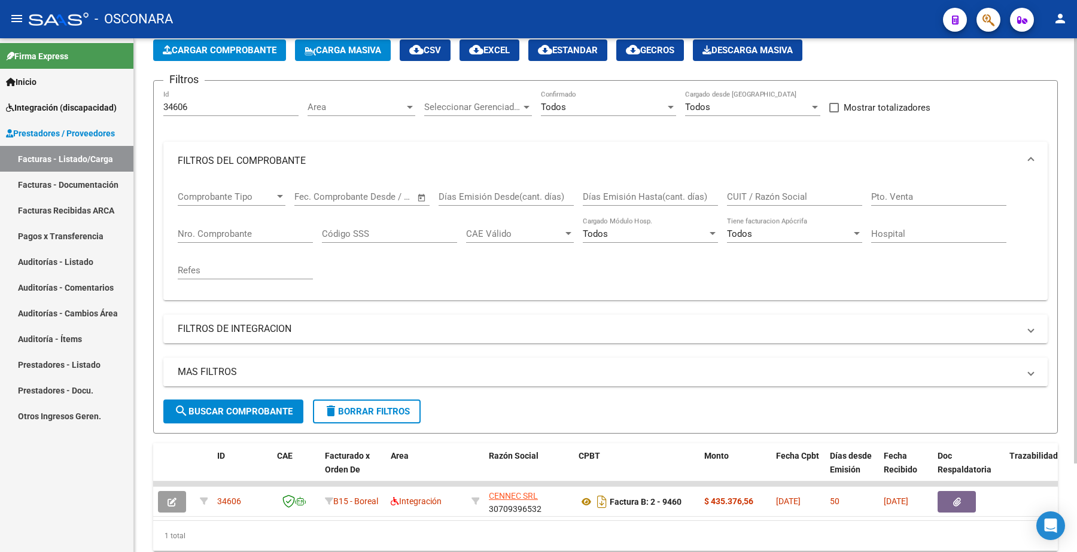
scroll to position [108, 0]
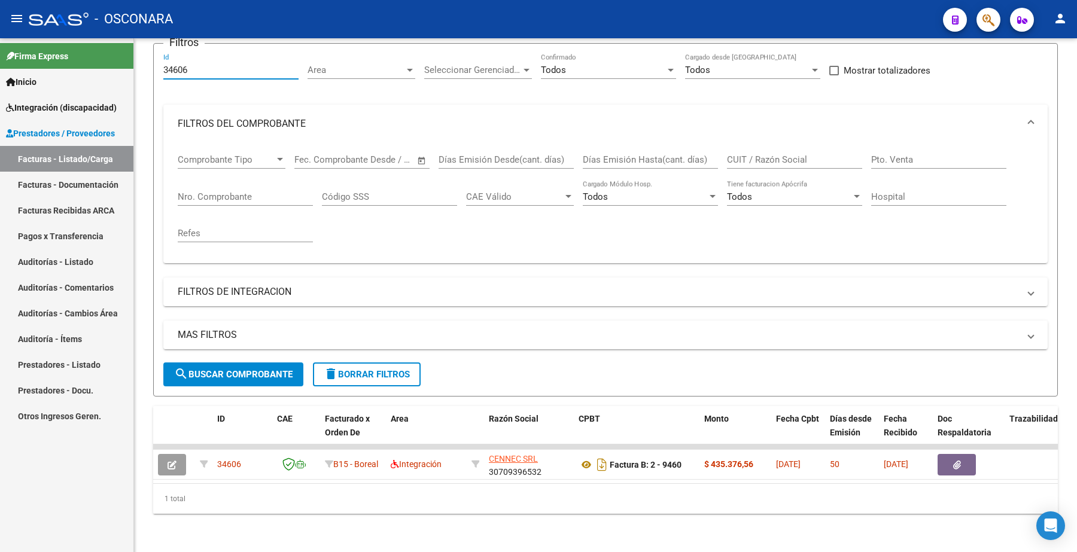
drag, startPoint x: 215, startPoint y: 63, endPoint x: 0, endPoint y: 48, distance: 216.0
click at [0, 49] on mat-sidenav-container "Firma Express Inicio Instructivos Contacto OS Integración (discapacidad) Certif…" at bounding box center [538, 295] width 1077 height 514
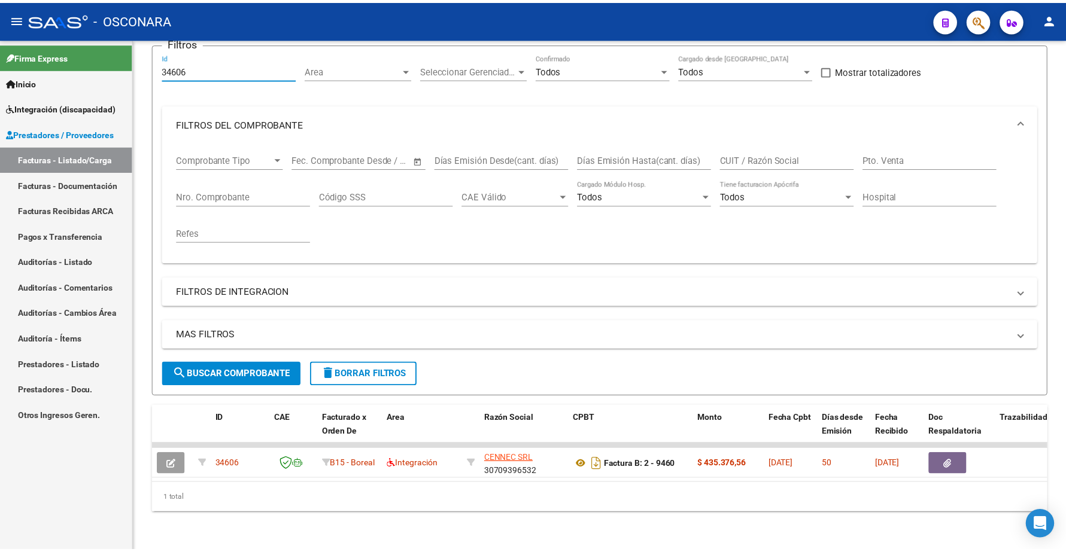
scroll to position [89, 0]
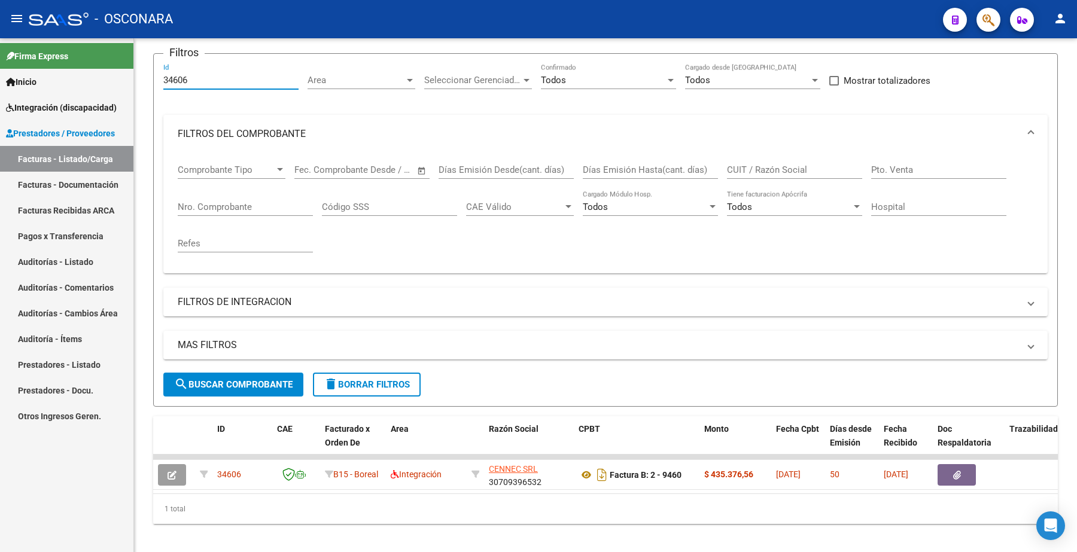
paste input "389"
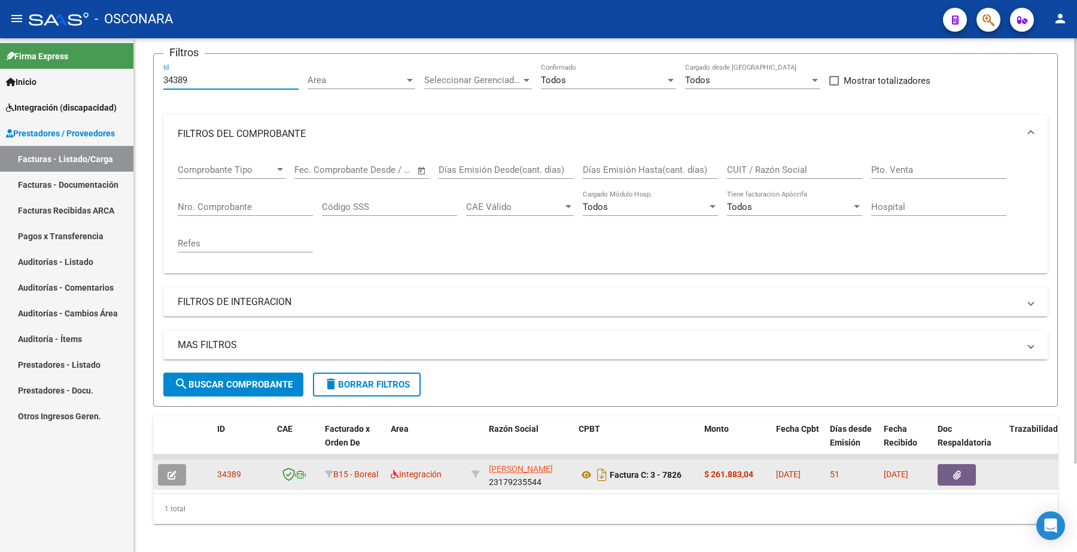
type input "34389"
click at [174, 473] on icon "button" at bounding box center [172, 475] width 9 height 9
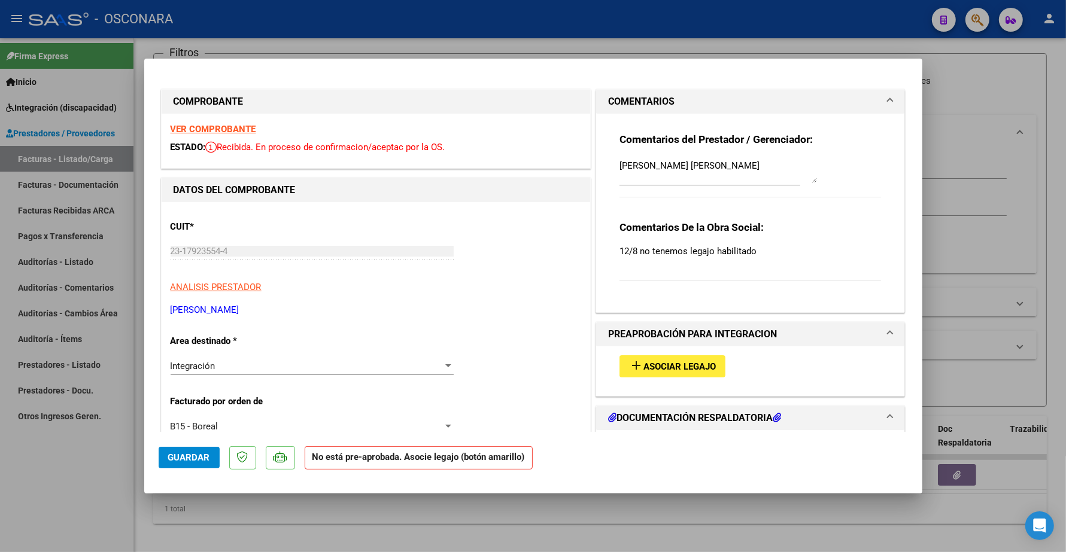
click at [675, 365] on span "Asociar Legajo" at bounding box center [679, 366] width 72 height 11
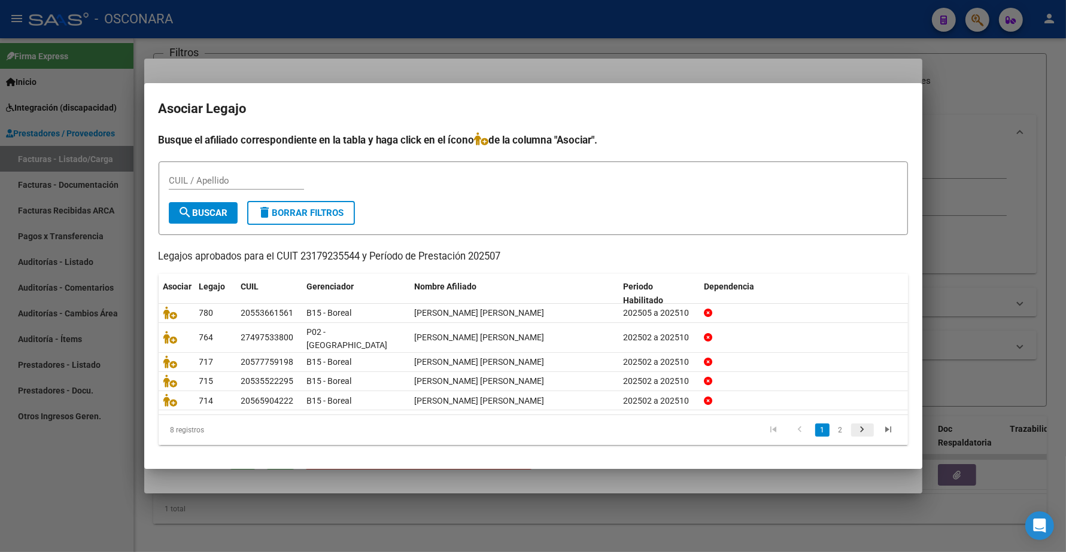
click at [862, 424] on icon "go to next page" at bounding box center [863, 431] width 16 height 14
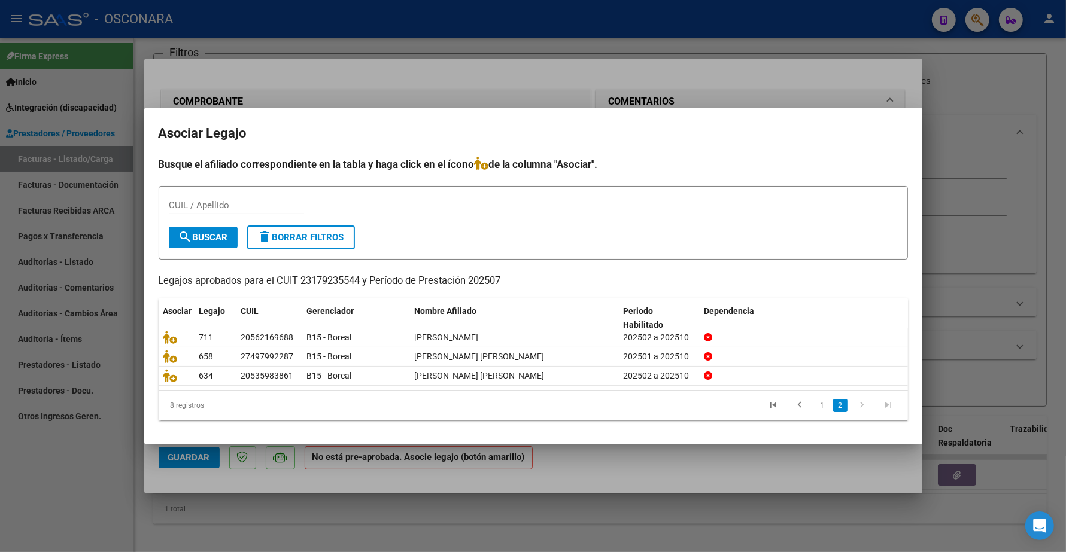
drag, startPoint x: 636, startPoint y: 123, endPoint x: 627, endPoint y: 184, distance: 61.7
click at [630, 193] on mat-dialog-container "Asociar Legajo Busque el afiliado correspondiente en la tabla y haga click en e…" at bounding box center [533, 276] width 778 height 337
click at [667, 136] on h2 "Asociar Legajo" at bounding box center [533, 133] width 749 height 23
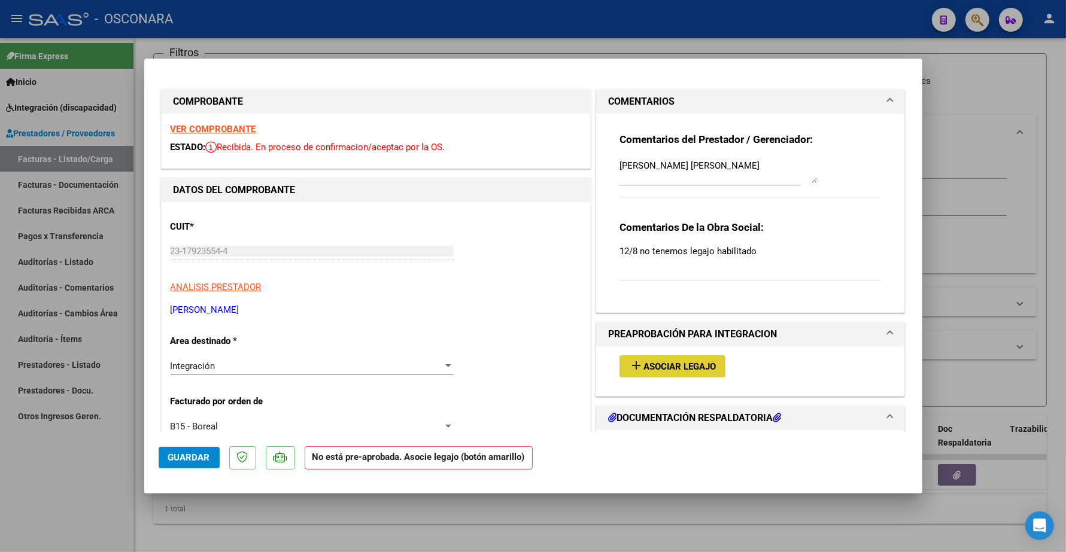
type input "$ 0,00"
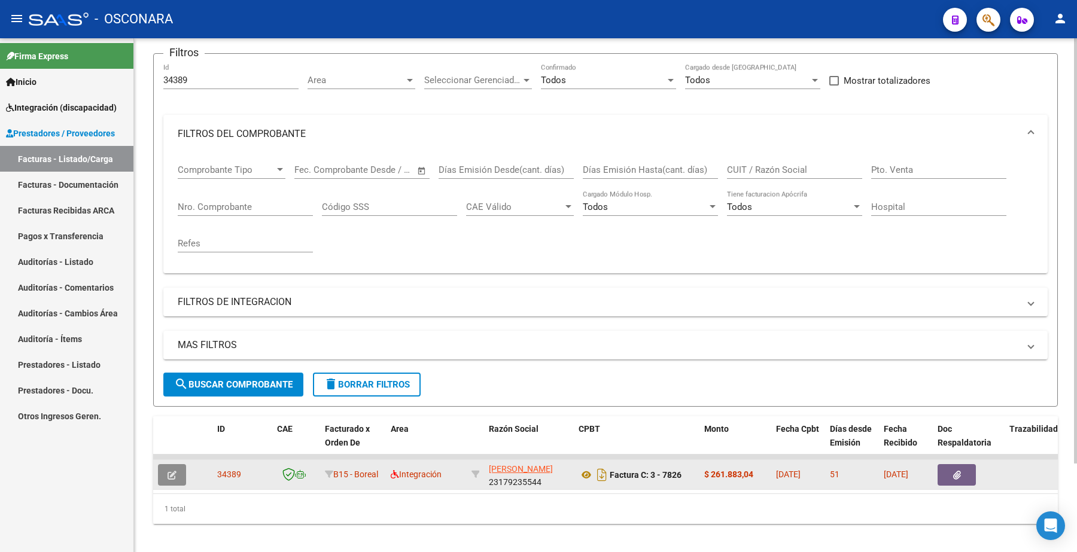
click at [177, 475] on button "button" at bounding box center [172, 475] width 28 height 22
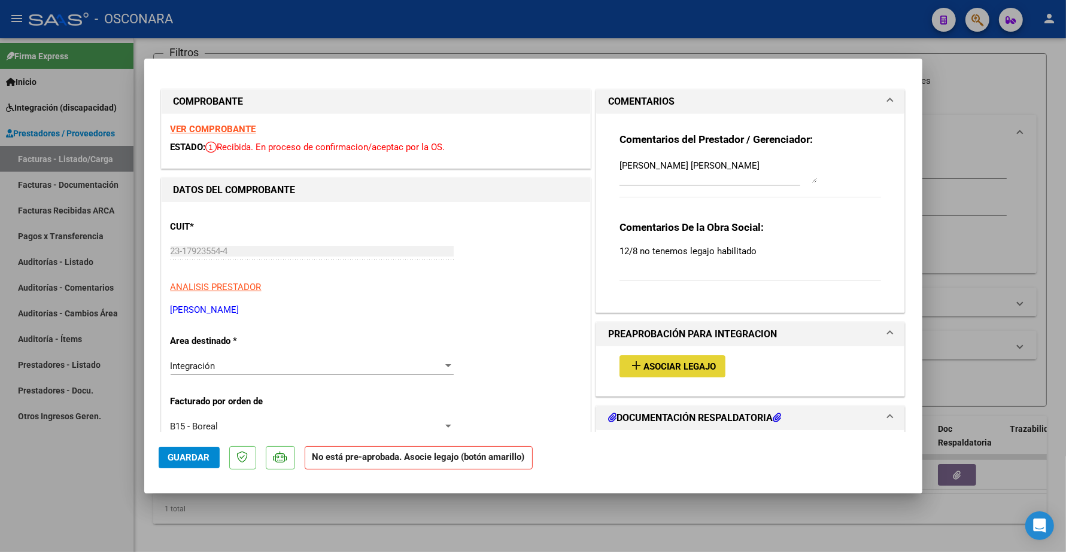
click at [656, 361] on span "Asociar Legajo" at bounding box center [679, 366] width 72 height 11
type input "$ 0,00"
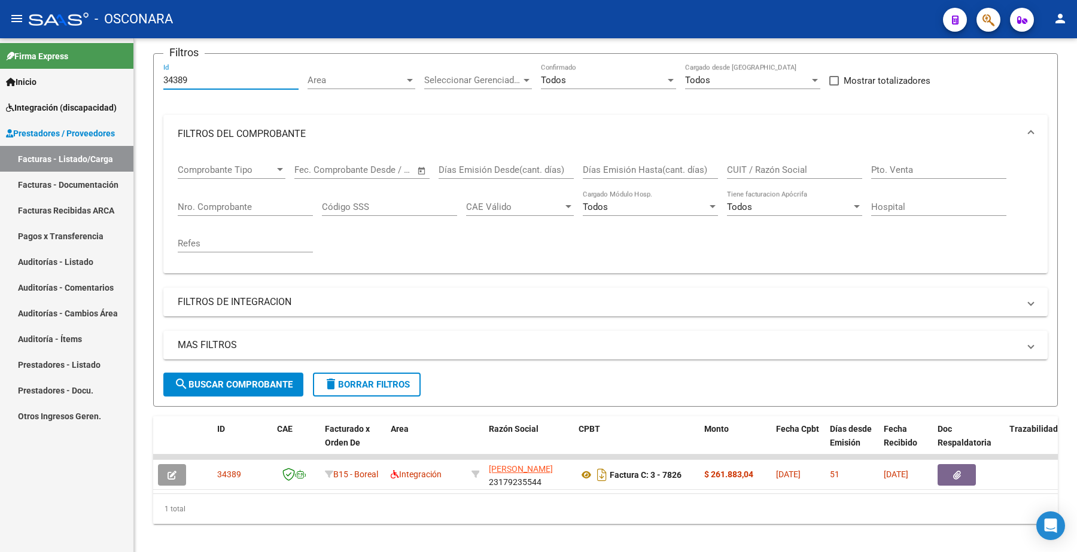
drag, startPoint x: 192, startPoint y: 81, endPoint x: 126, endPoint y: 71, distance: 66.1
click at [120, 82] on mat-sidenav-container "Firma Express Inicio Instructivos Contacto OS Integración (discapacidad) Certif…" at bounding box center [538, 295] width 1077 height 514
paste input "40"
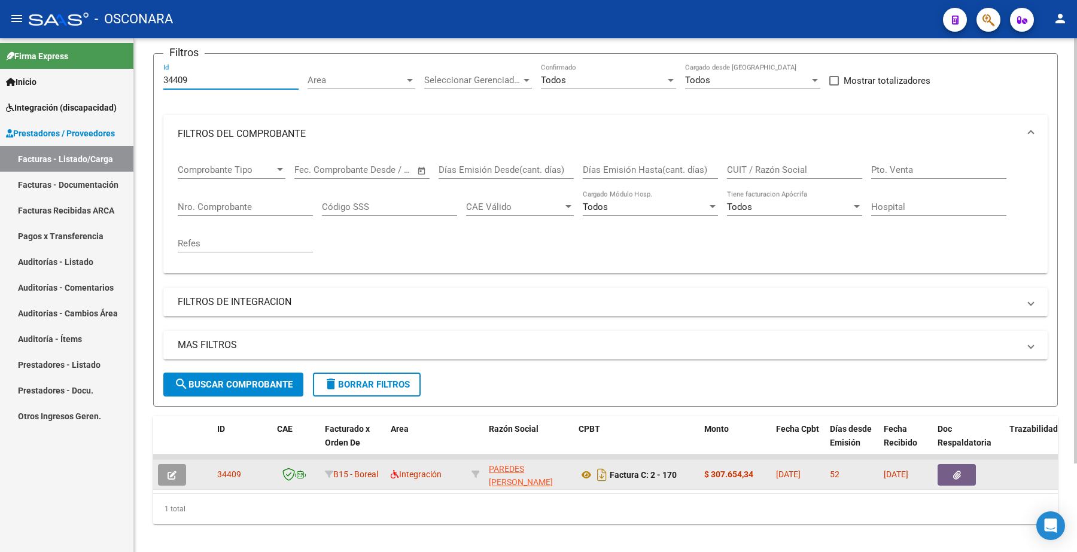
type input "34409"
click at [168, 472] on icon "button" at bounding box center [172, 475] width 9 height 9
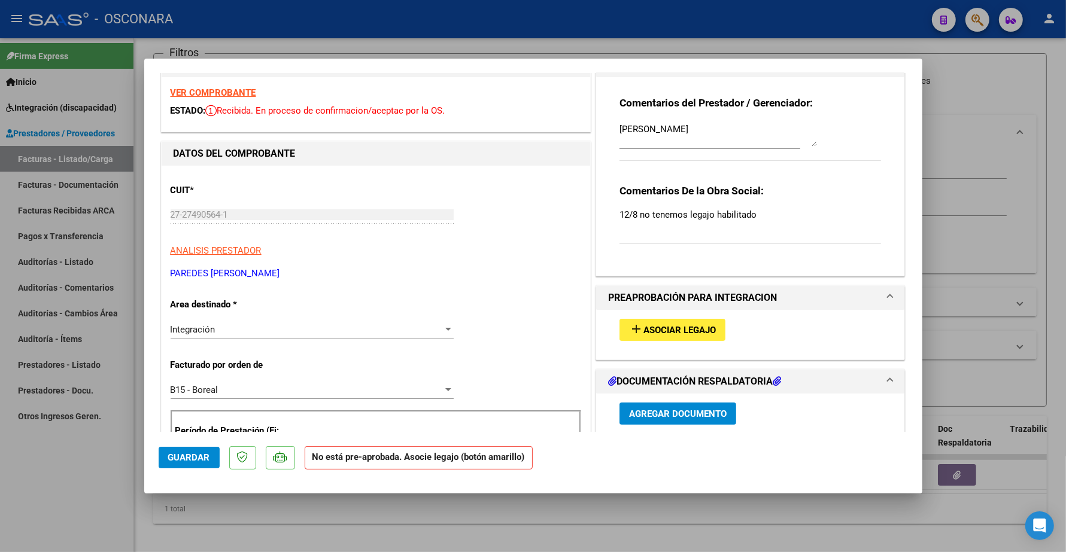
scroll to position [75, 0]
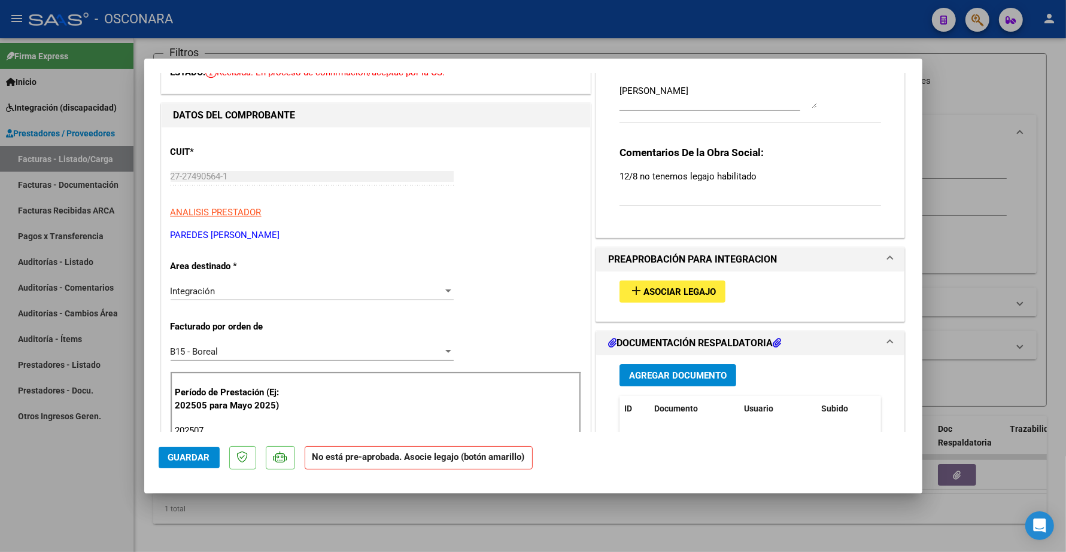
click at [677, 291] on span "Asociar Legajo" at bounding box center [679, 292] width 72 height 11
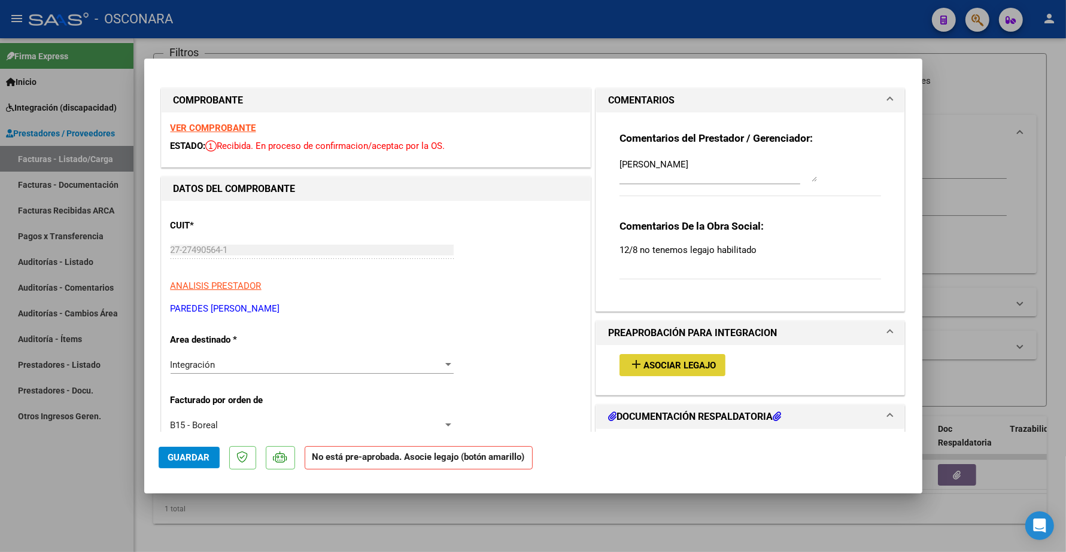
scroll to position [0, 0]
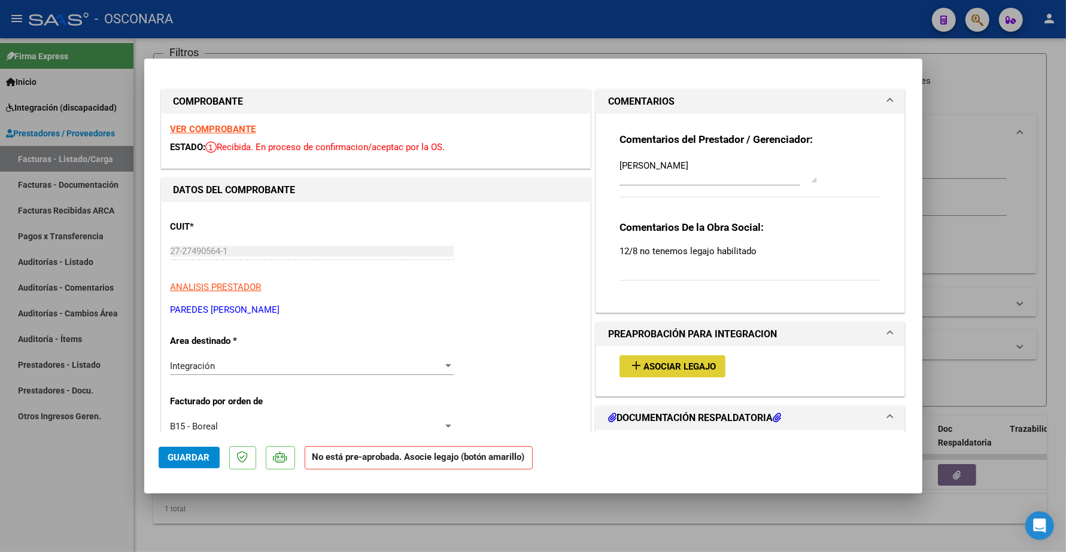
type input "$ 0,00"
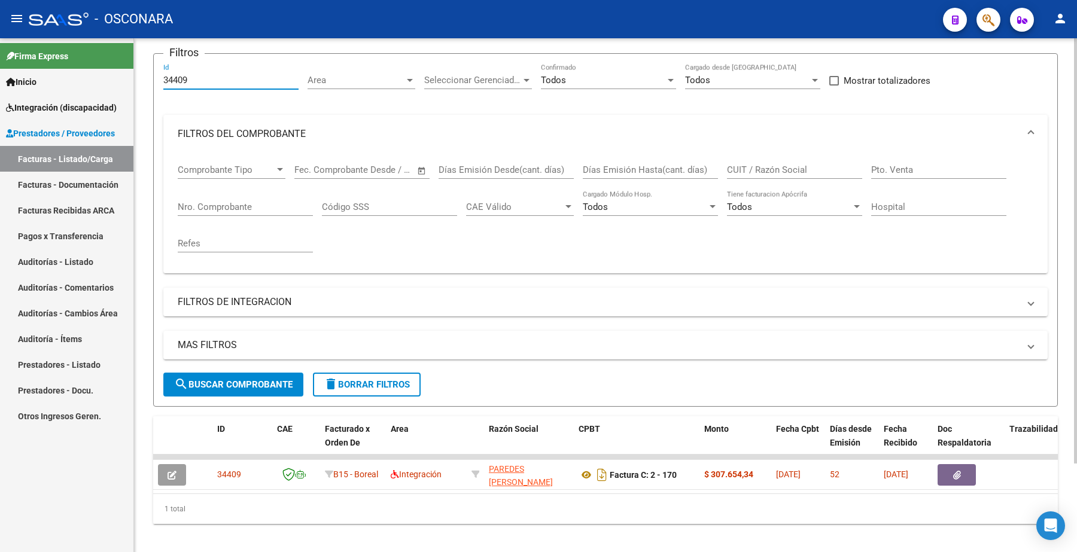
drag, startPoint x: 196, startPoint y: 81, endPoint x: 160, endPoint y: 42, distance: 52.9
click at [156, 63] on form "Filtros 34409 Id Area Area Seleccionar Gerenciador Seleccionar Gerenciador Todo…" at bounding box center [605, 230] width 905 height 354
paste input "17"
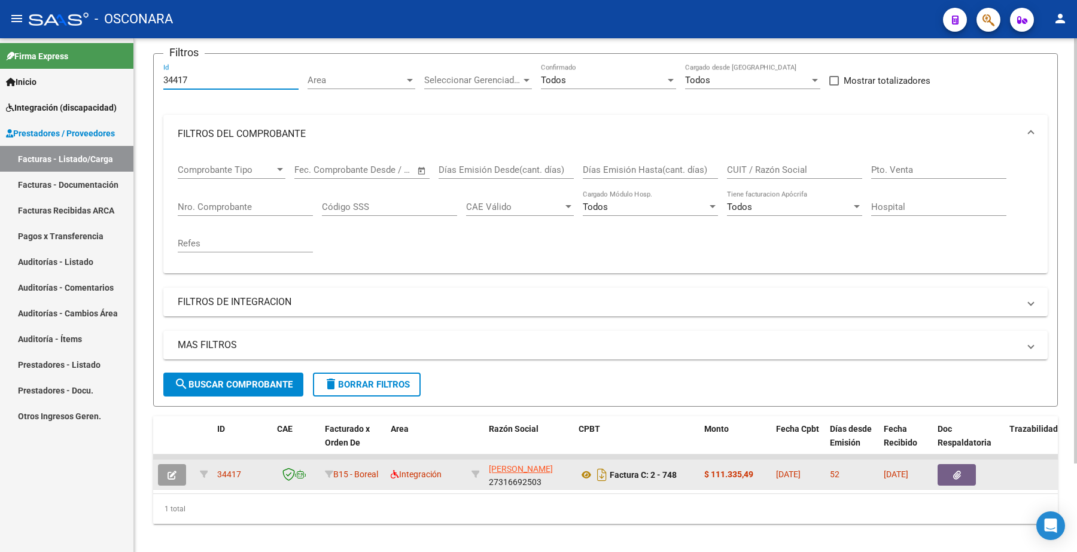
type input "34417"
click at [172, 472] on icon "button" at bounding box center [172, 475] width 9 height 9
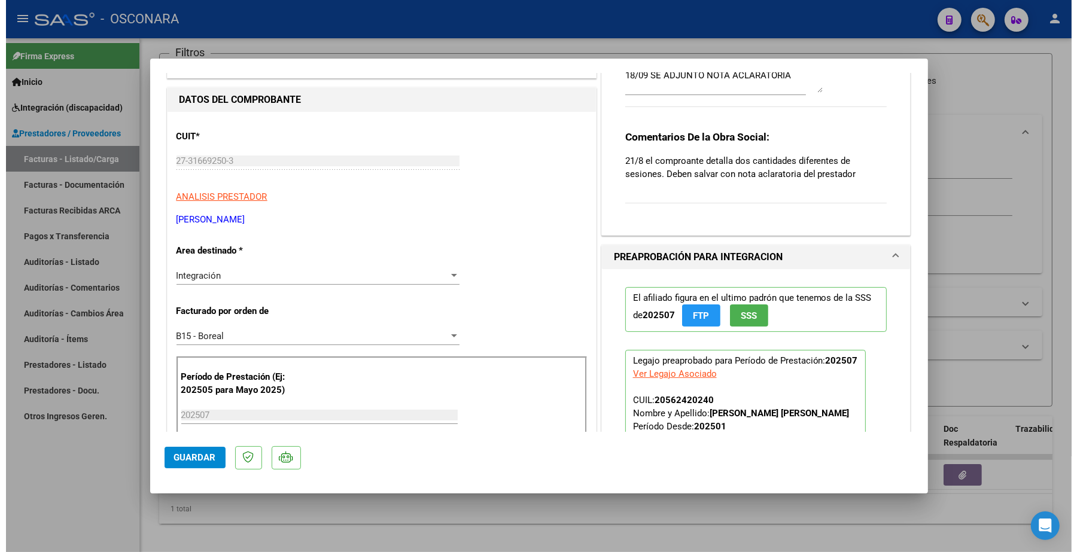
scroll to position [75, 0]
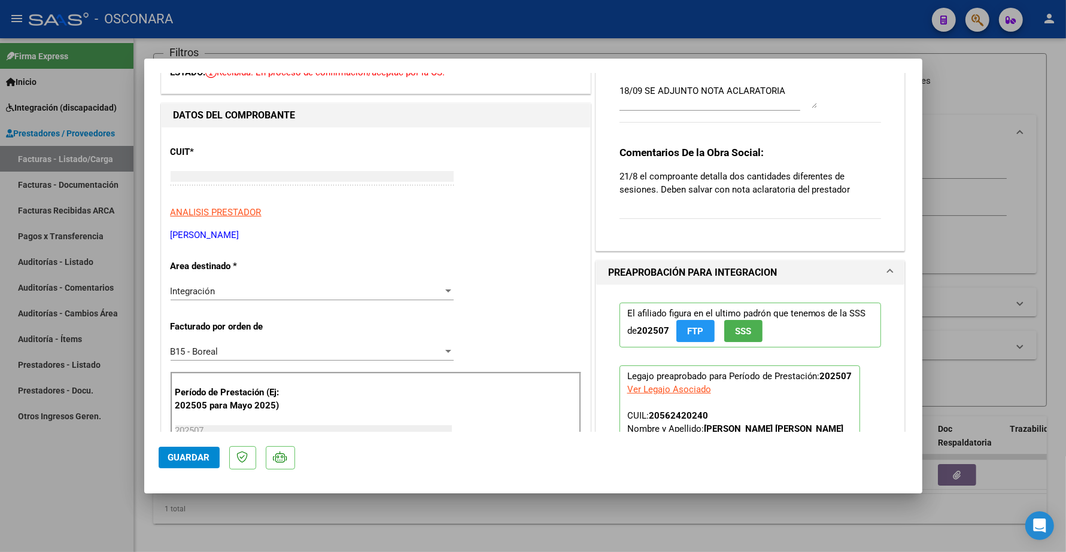
type input "$ 0,00"
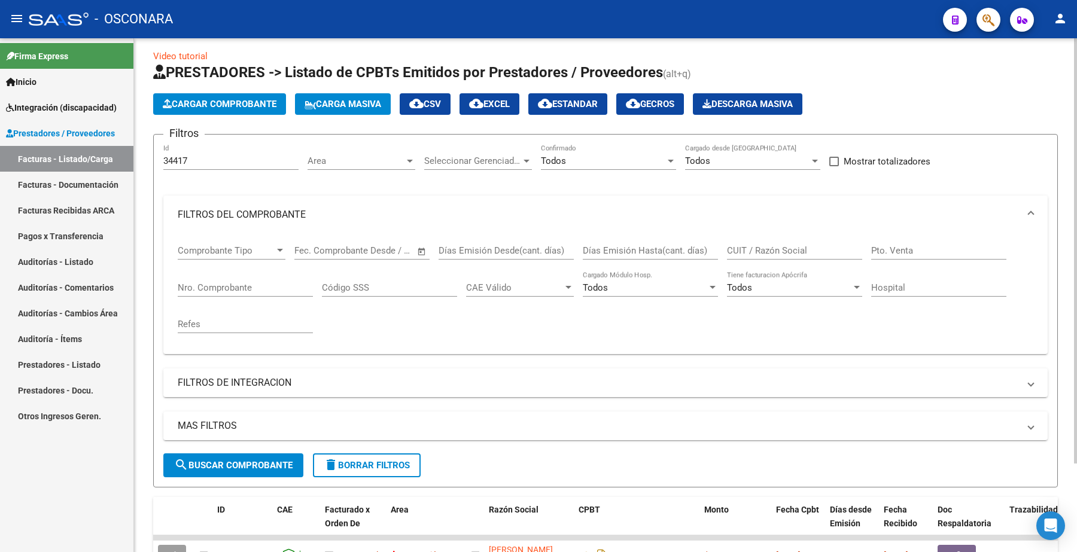
scroll to position [0, 0]
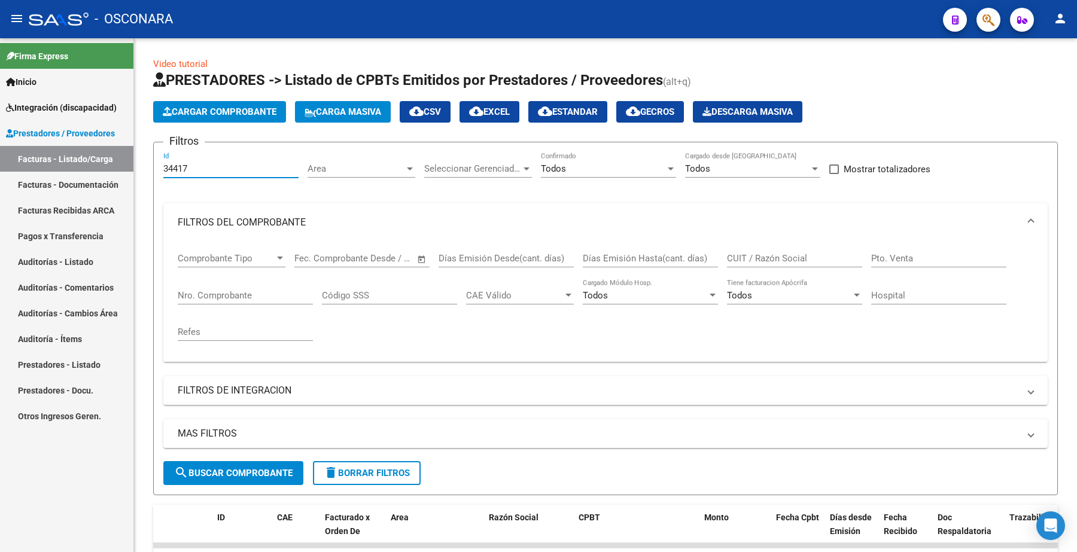
drag, startPoint x: 201, startPoint y: 166, endPoint x: 126, endPoint y: 175, distance: 76.0
click at [126, 175] on mat-sidenav-container "Firma Express Inicio Instructivos Contacto OS Integración (discapacidad) Certif…" at bounding box center [538, 295] width 1077 height 514
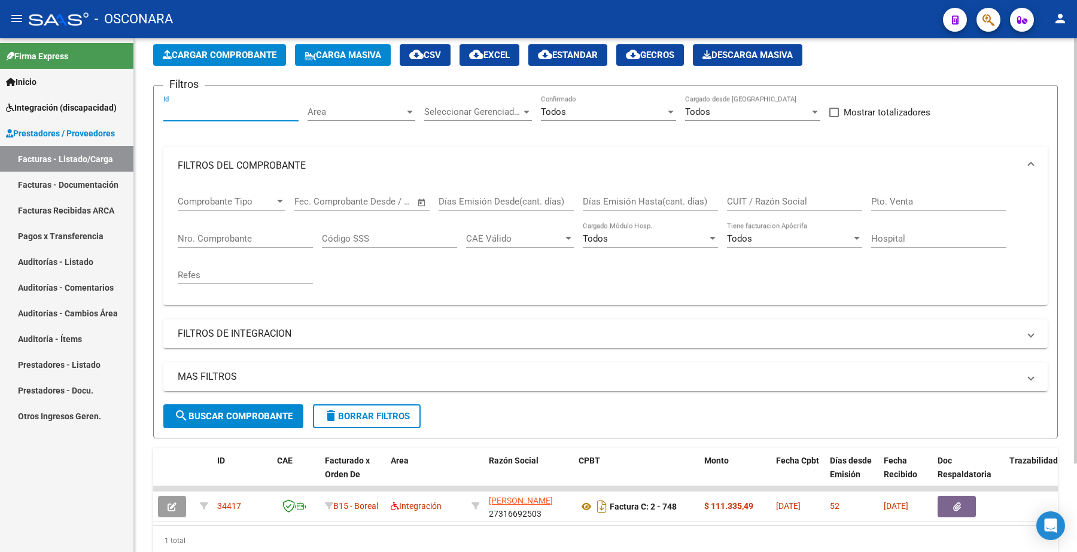
scroll to position [108, 0]
